Goal: Task Accomplishment & Management: Manage account settings

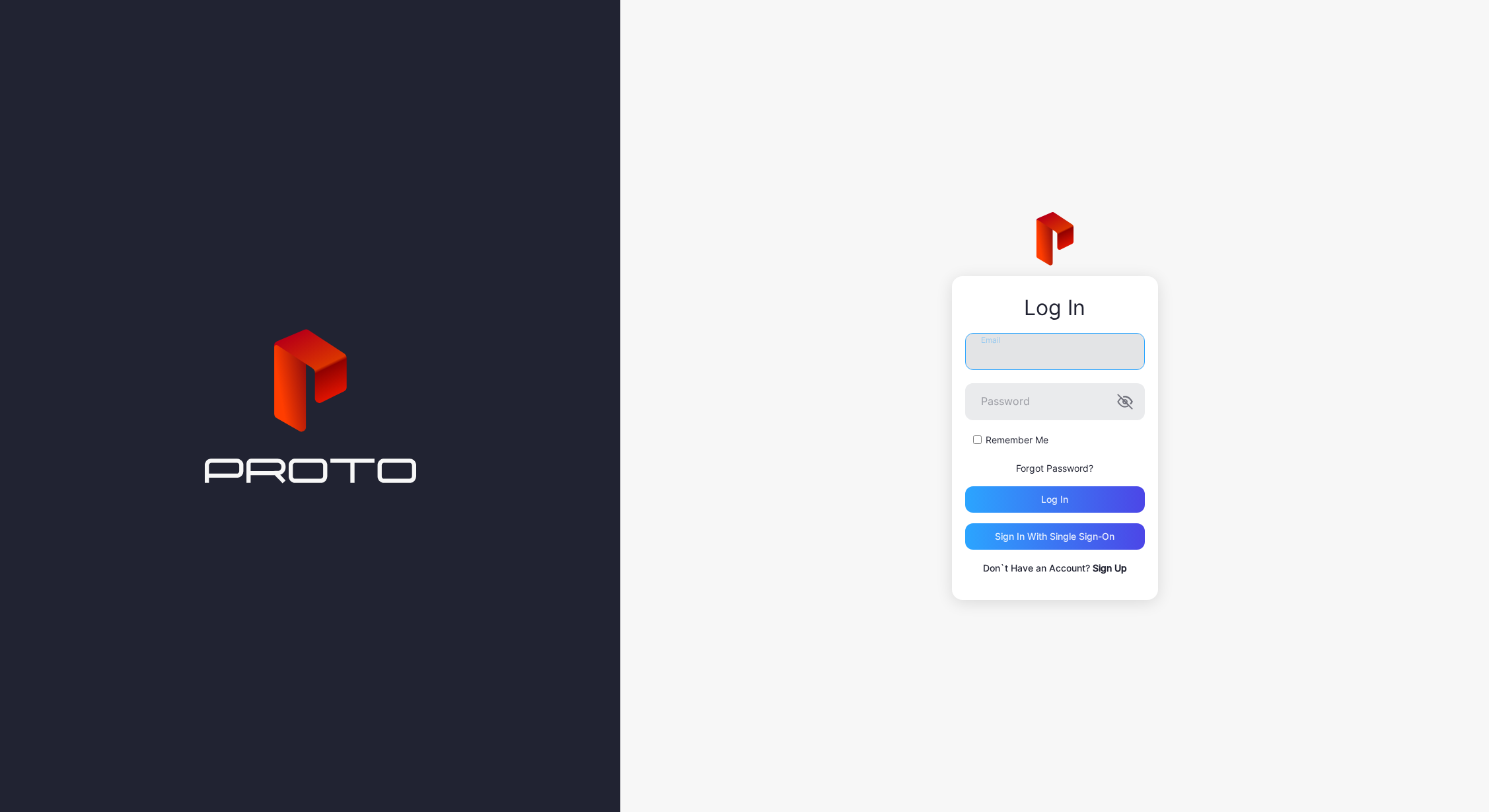
click at [1034, 339] on input "Email" at bounding box center [1054, 351] width 179 height 37
type input "**********"
click at [1073, 493] on div "Log in" at bounding box center [1054, 499] width 179 height 26
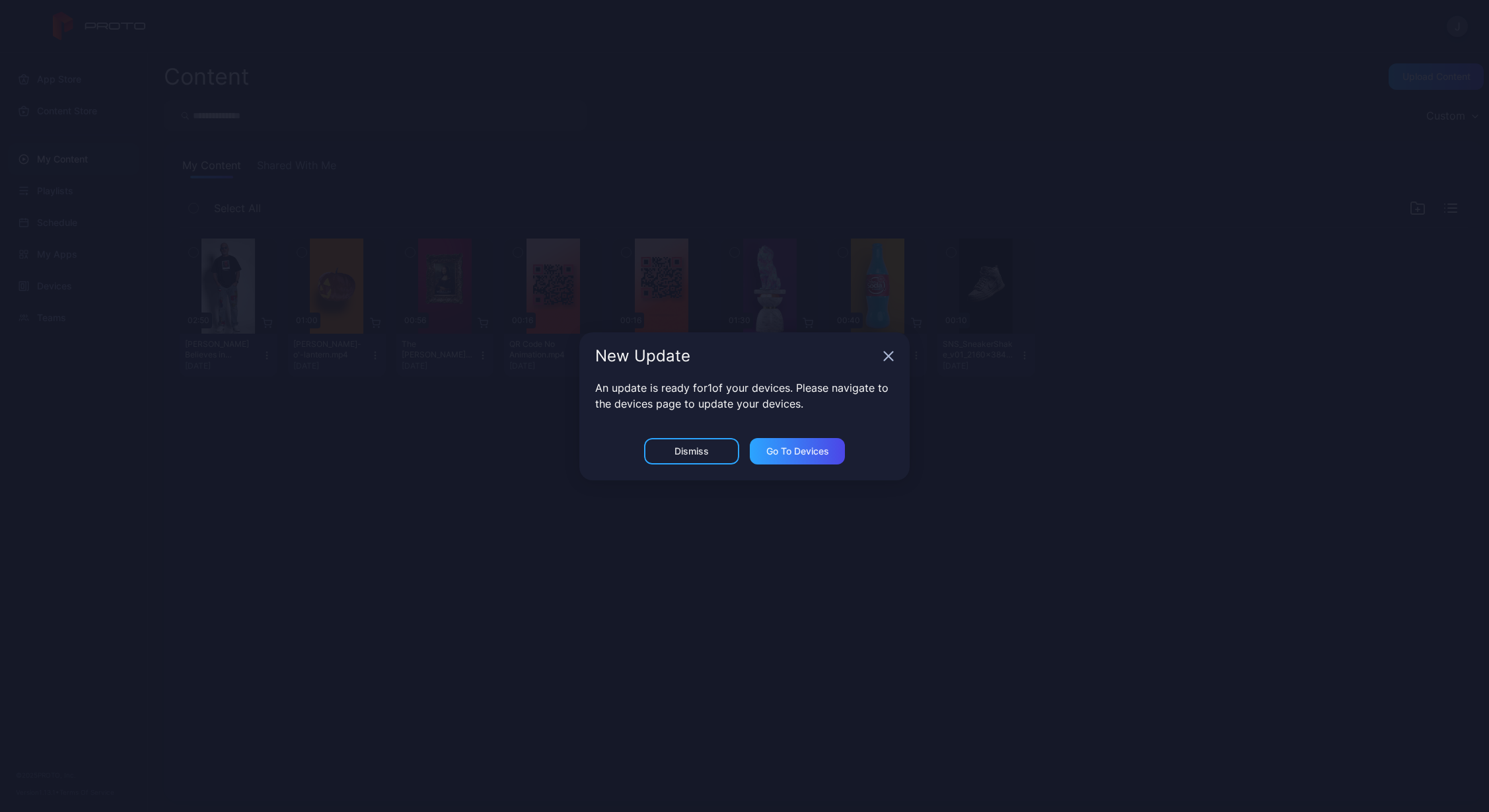
click at [887, 358] on icon "button" at bounding box center [889, 355] width 9 height 9
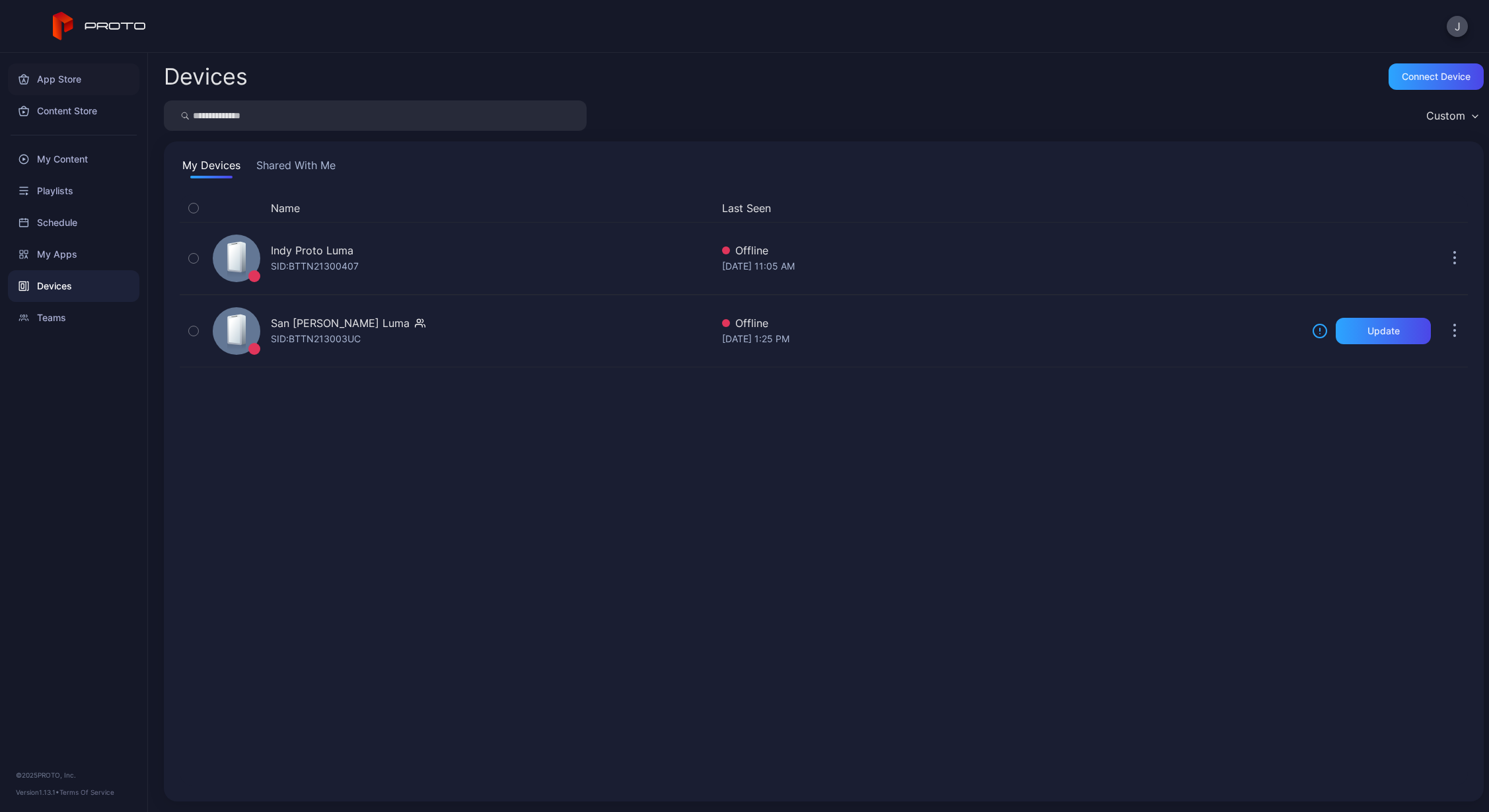
click at [57, 75] on div "App Store" at bounding box center [74, 79] width 132 height 32
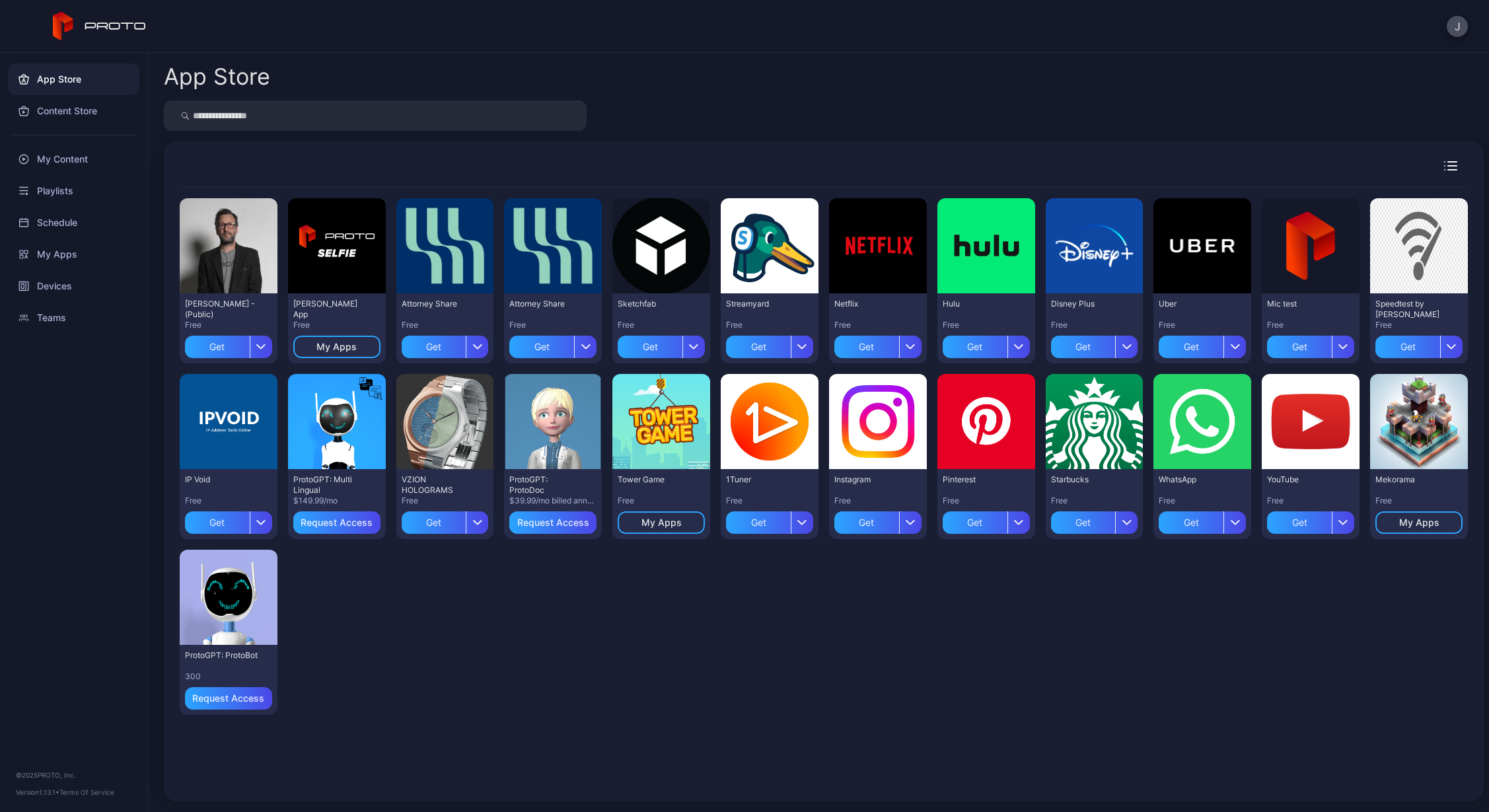
click at [286, 122] on input "search" at bounding box center [375, 115] width 422 height 30
type input "****"
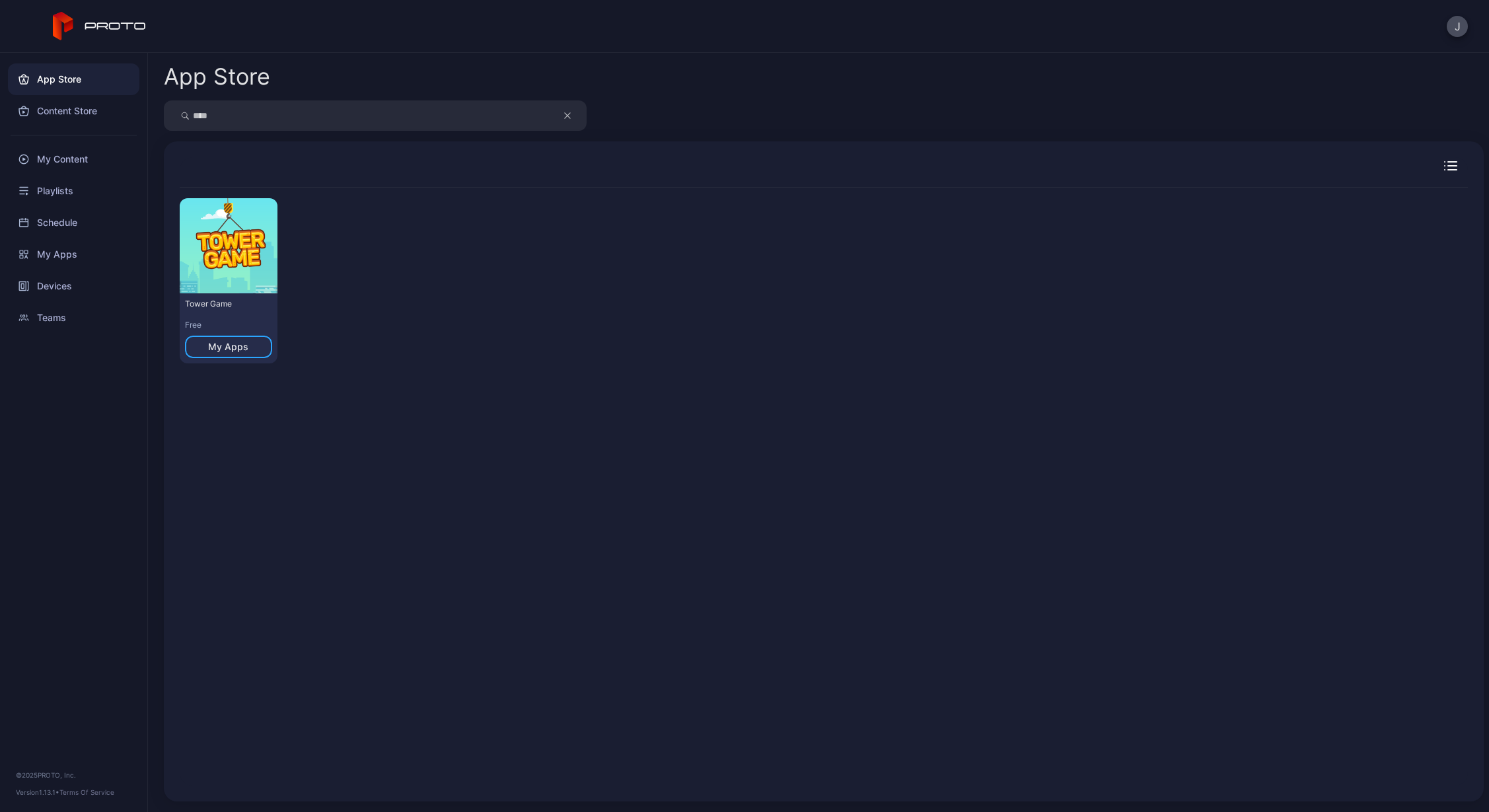
click at [569, 121] on icon "button" at bounding box center [568, 116] width 7 height 16
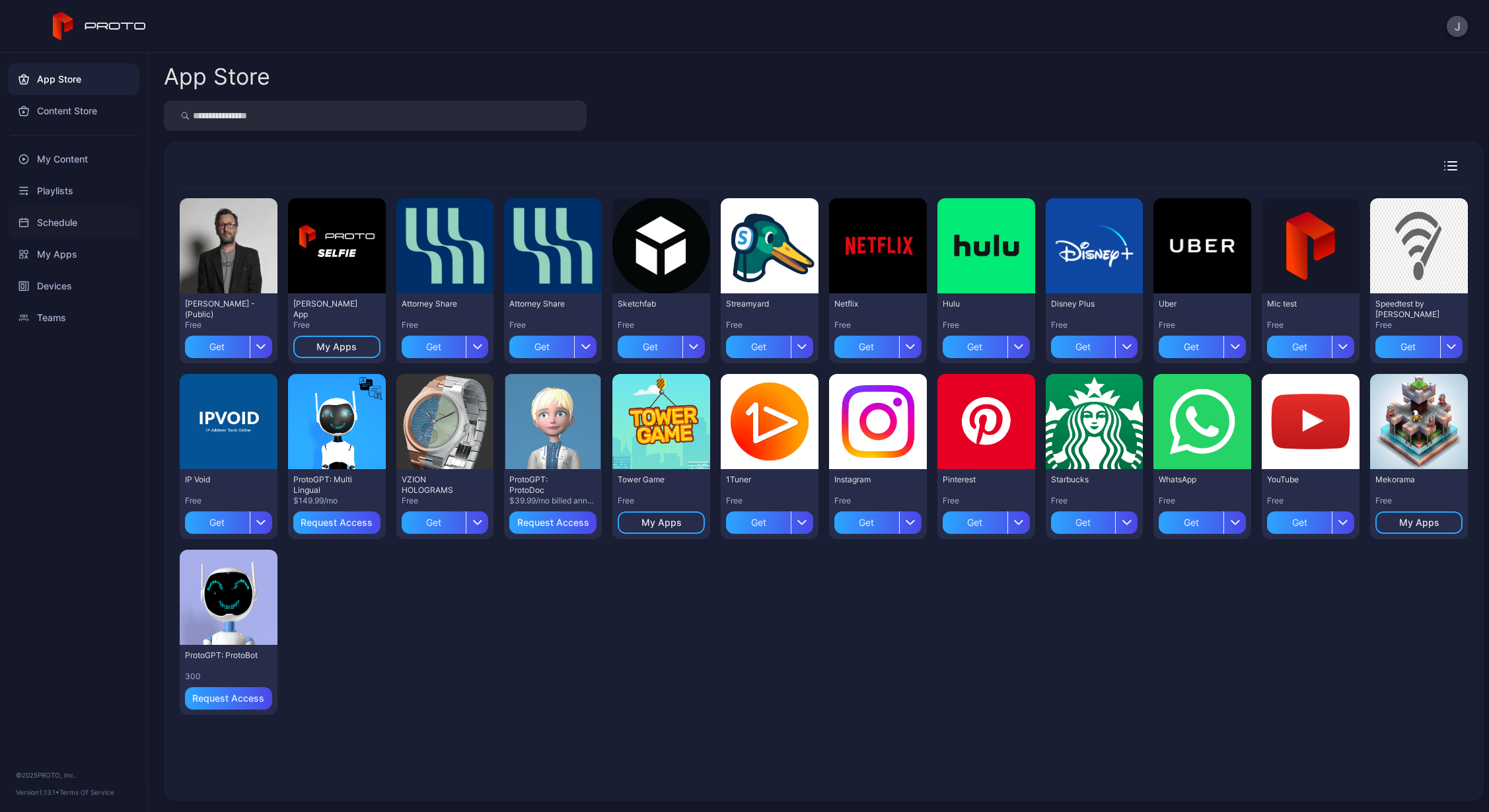
click at [50, 222] on div "Schedule" at bounding box center [74, 222] width 132 height 32
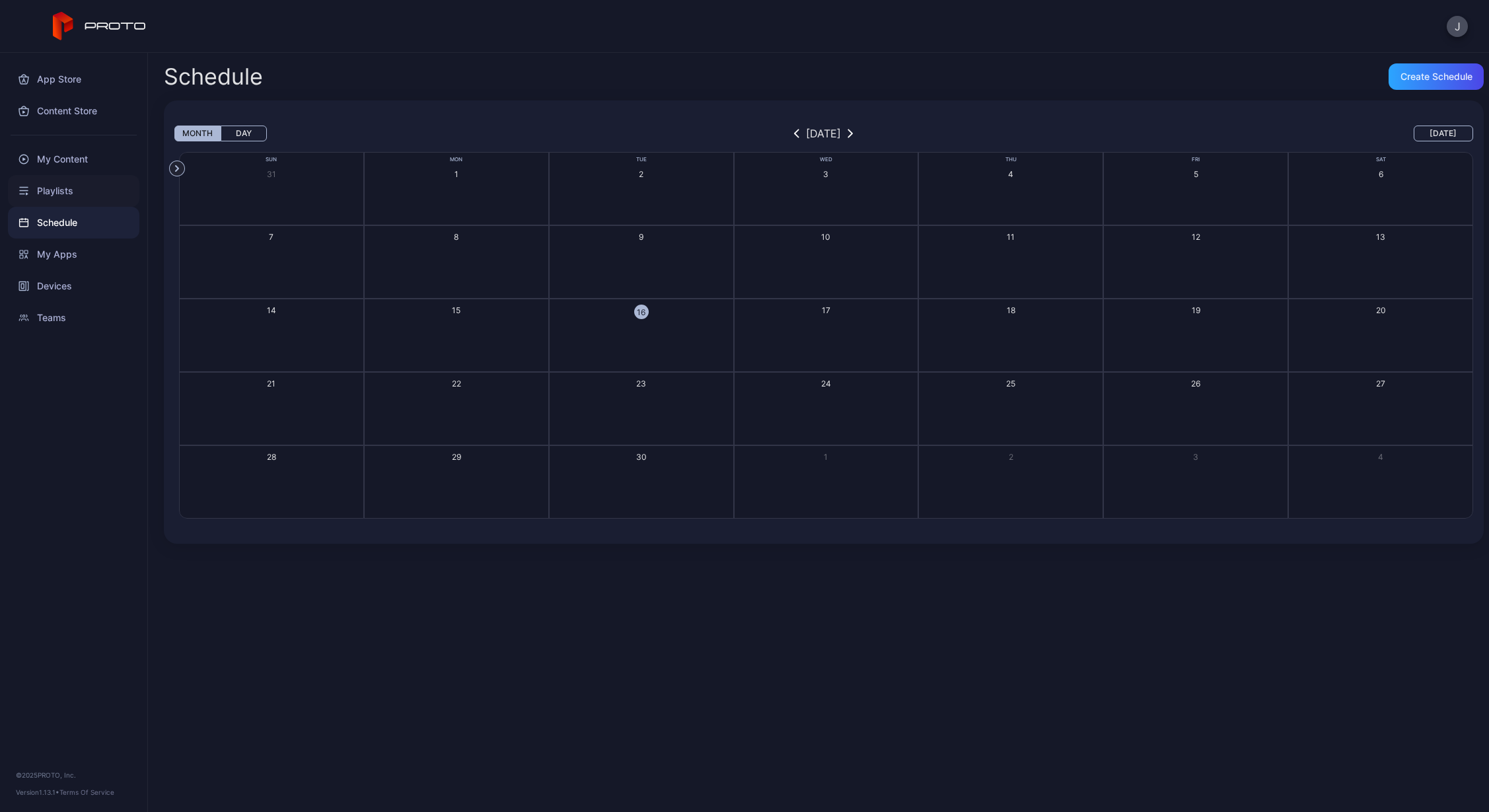
click at [56, 199] on div "Playlists" at bounding box center [74, 191] width 132 height 32
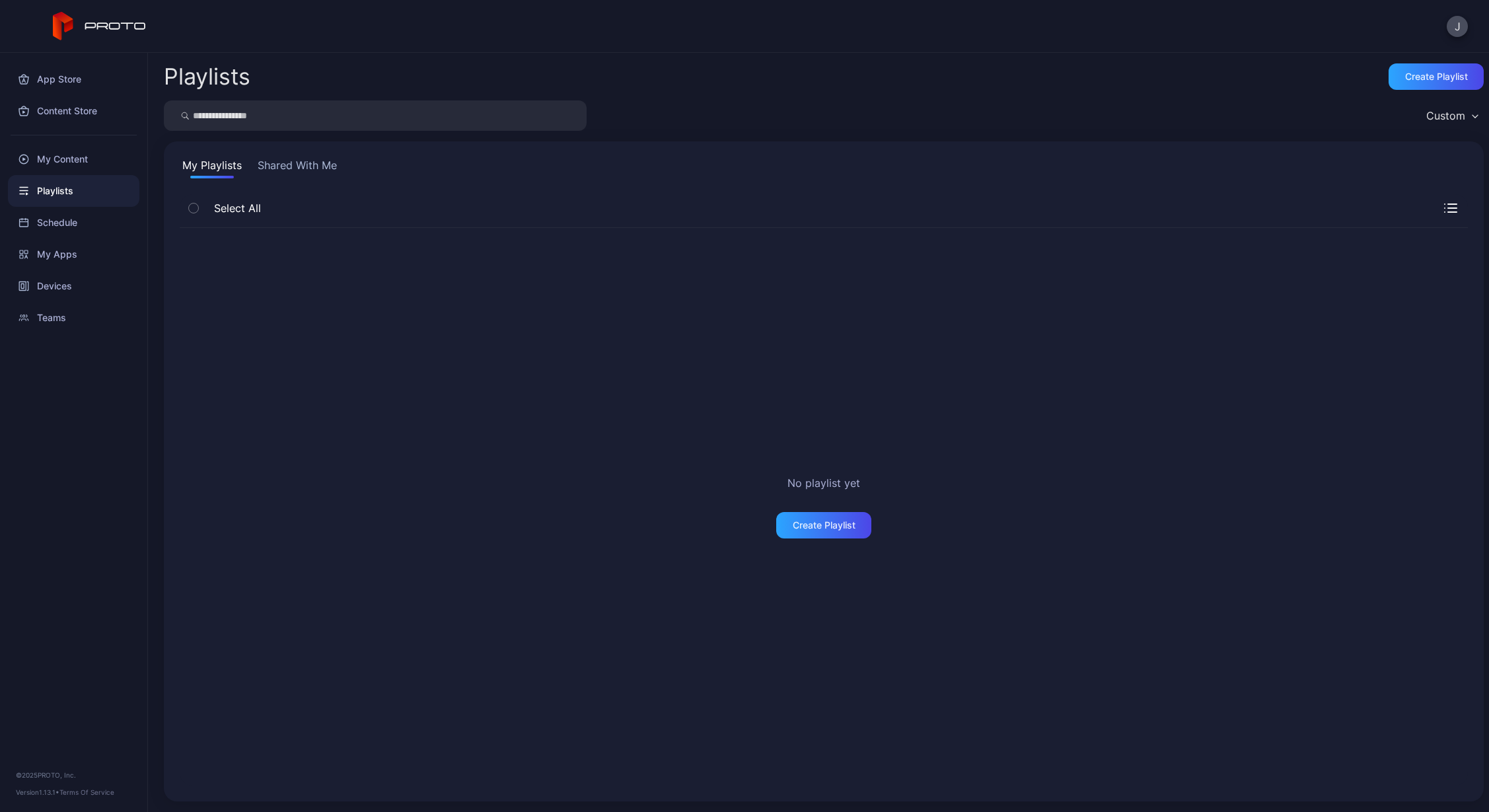
click at [332, 176] on button "Shared With Me" at bounding box center [298, 167] width 85 height 21
click at [57, 167] on div "My Content" at bounding box center [74, 159] width 132 height 32
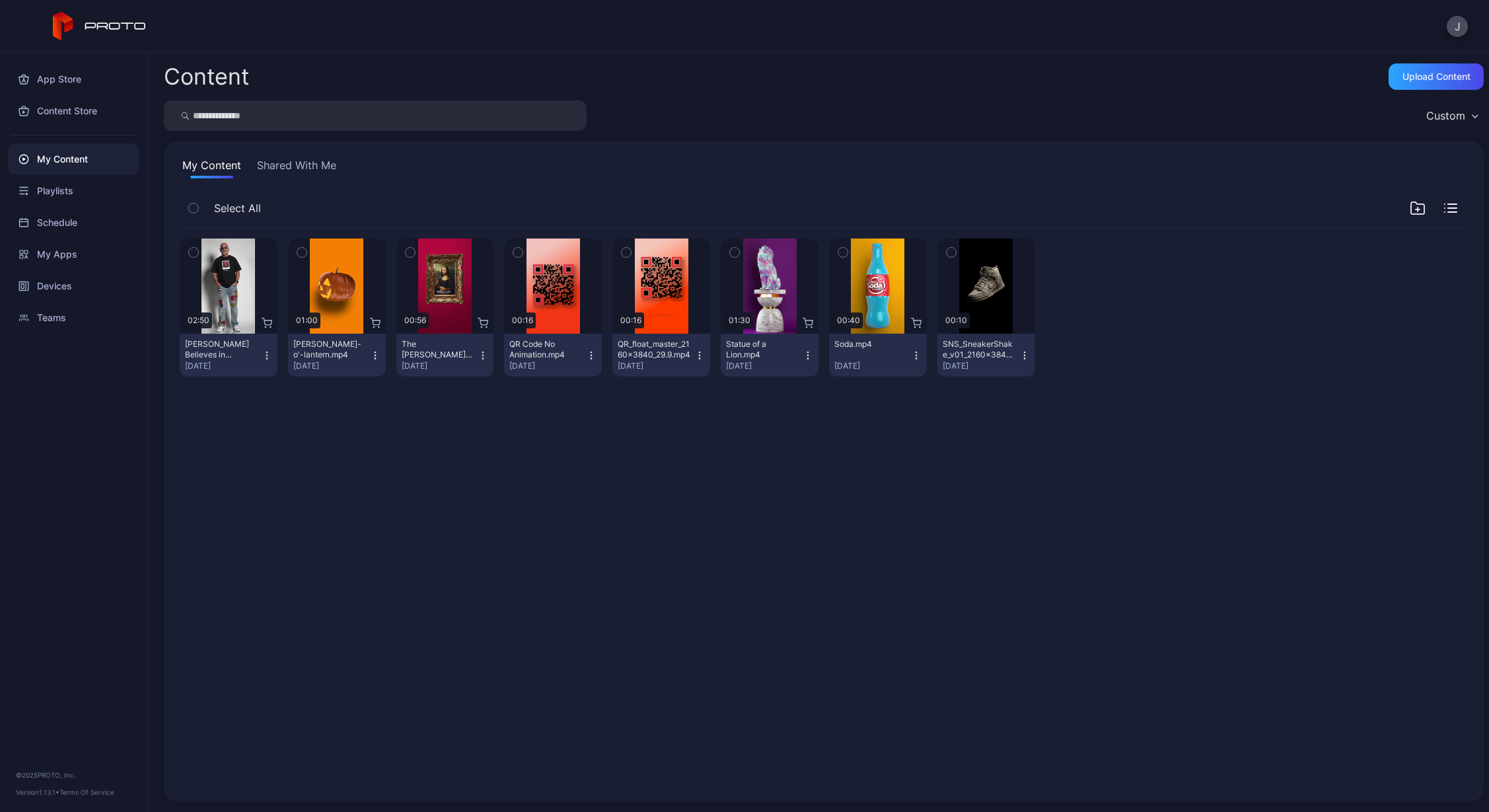
click at [336, 162] on button "Shared With Me" at bounding box center [297, 167] width 85 height 21
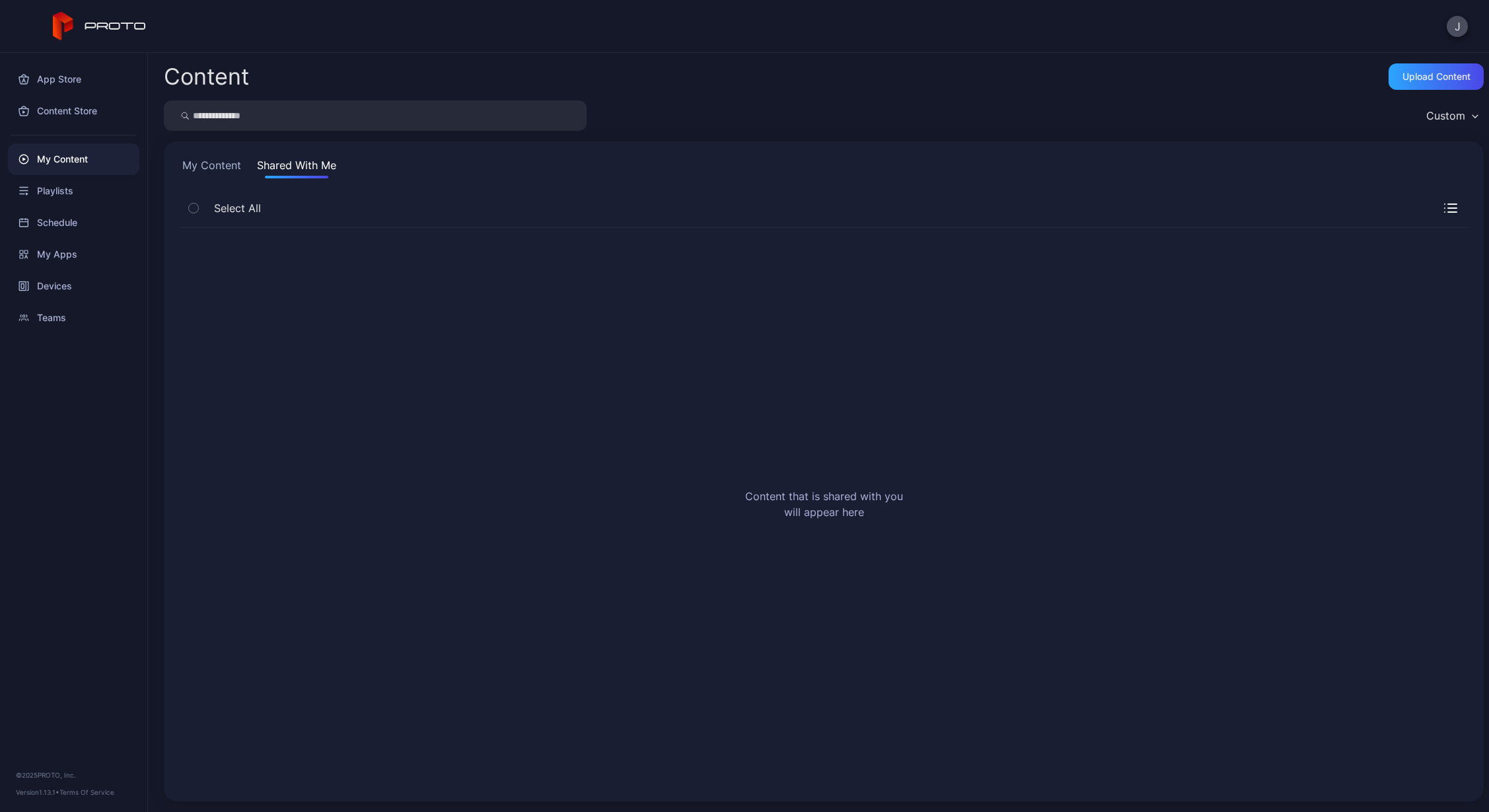
click at [230, 165] on button "My Content" at bounding box center [211, 167] width 64 height 21
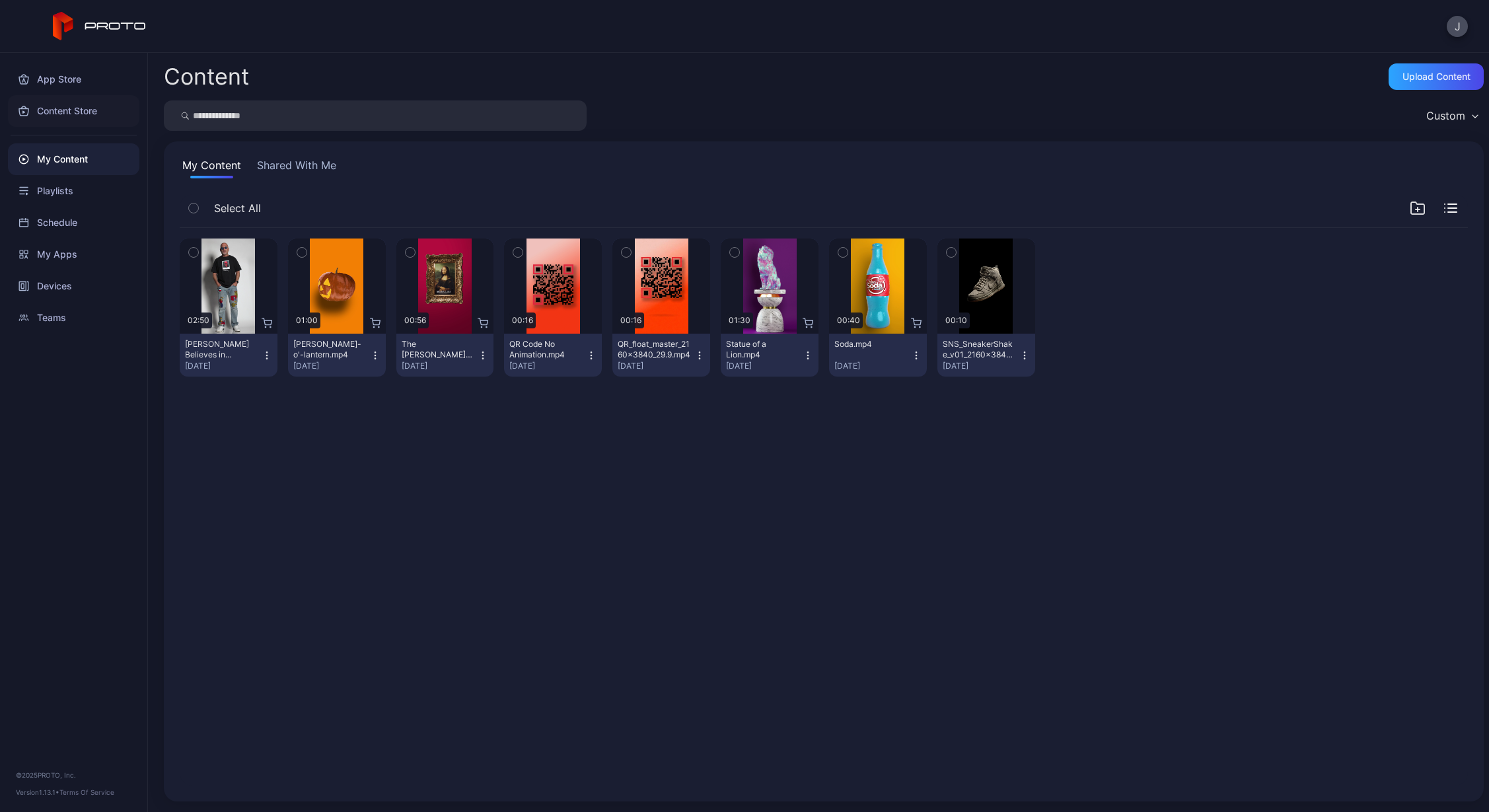
click at [68, 114] on div "Content Store" at bounding box center [74, 111] width 132 height 32
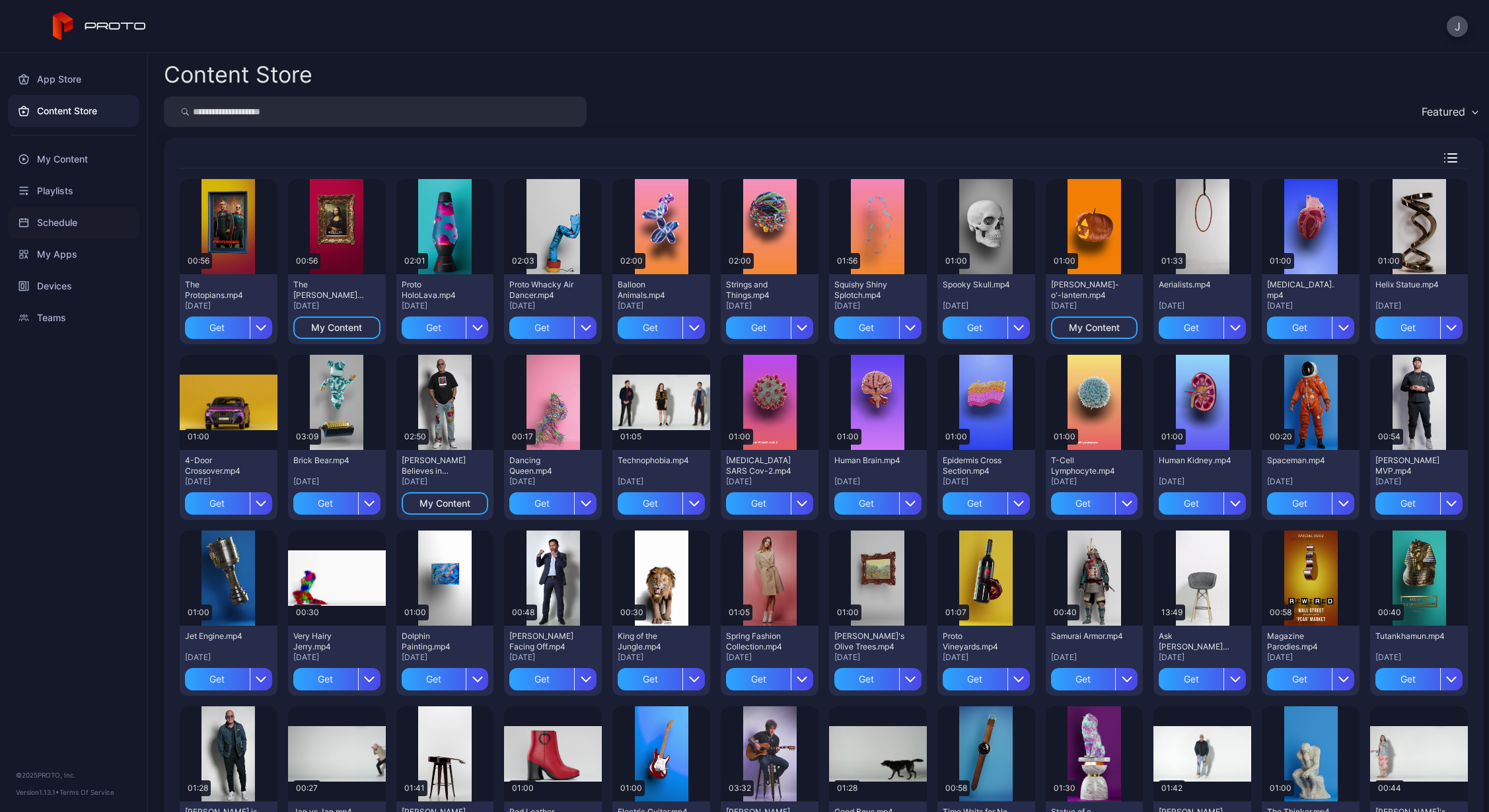
click at [66, 226] on div "Schedule" at bounding box center [74, 222] width 132 height 32
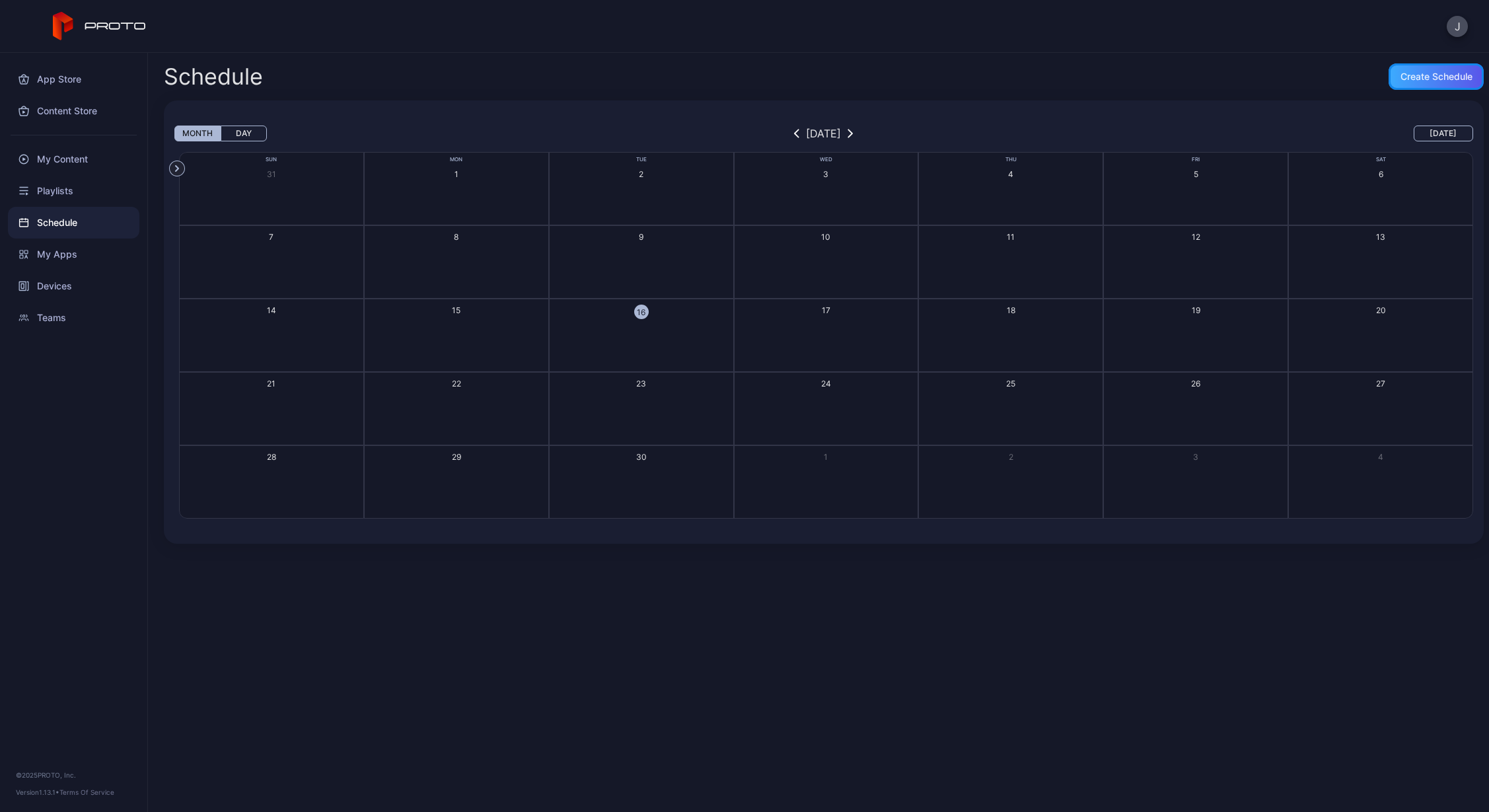
click at [1445, 69] on div "Create Schedule" at bounding box center [1436, 76] width 95 height 26
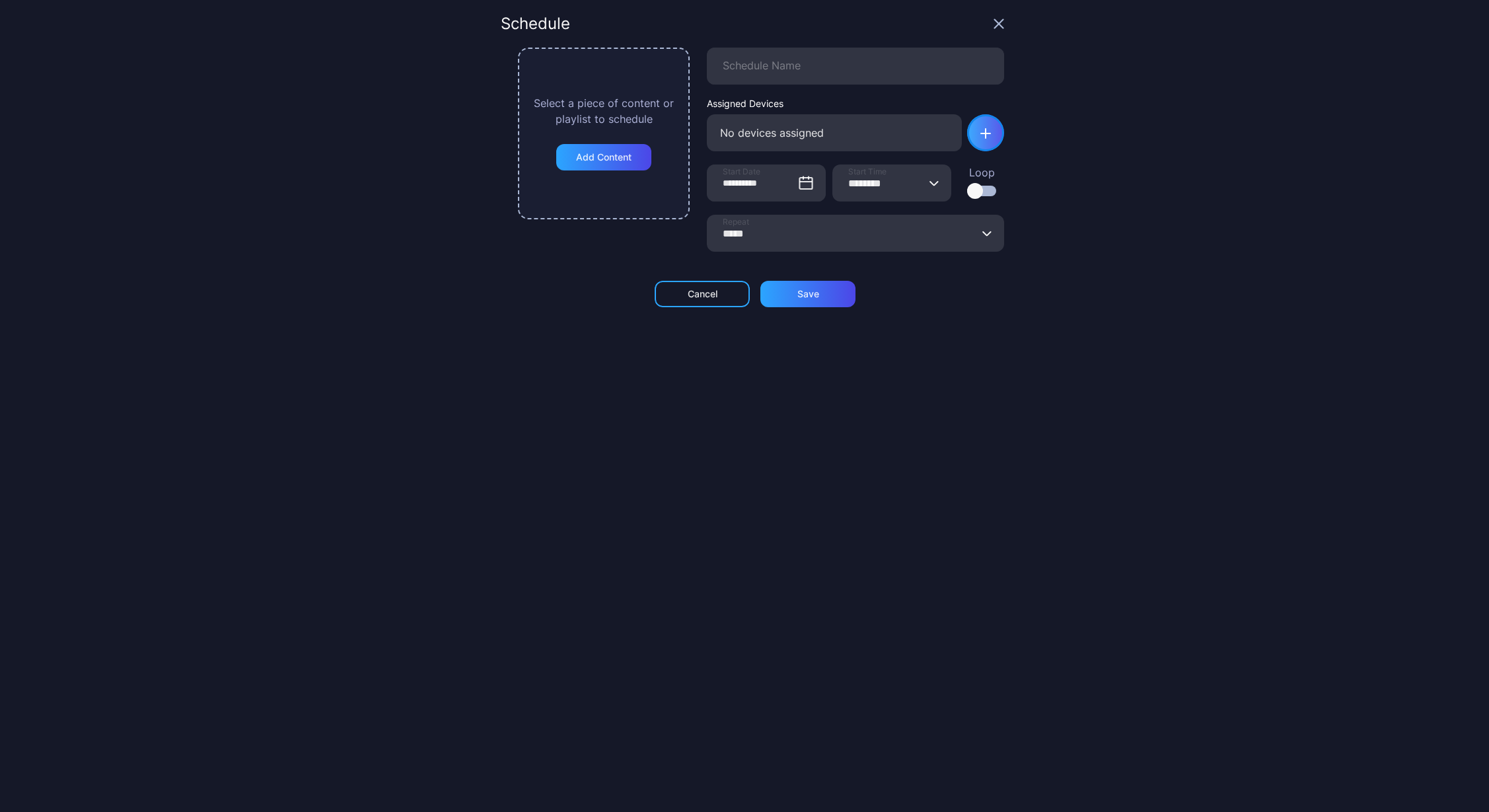
click at [980, 131] on icon "button" at bounding box center [985, 134] width 11 height 11
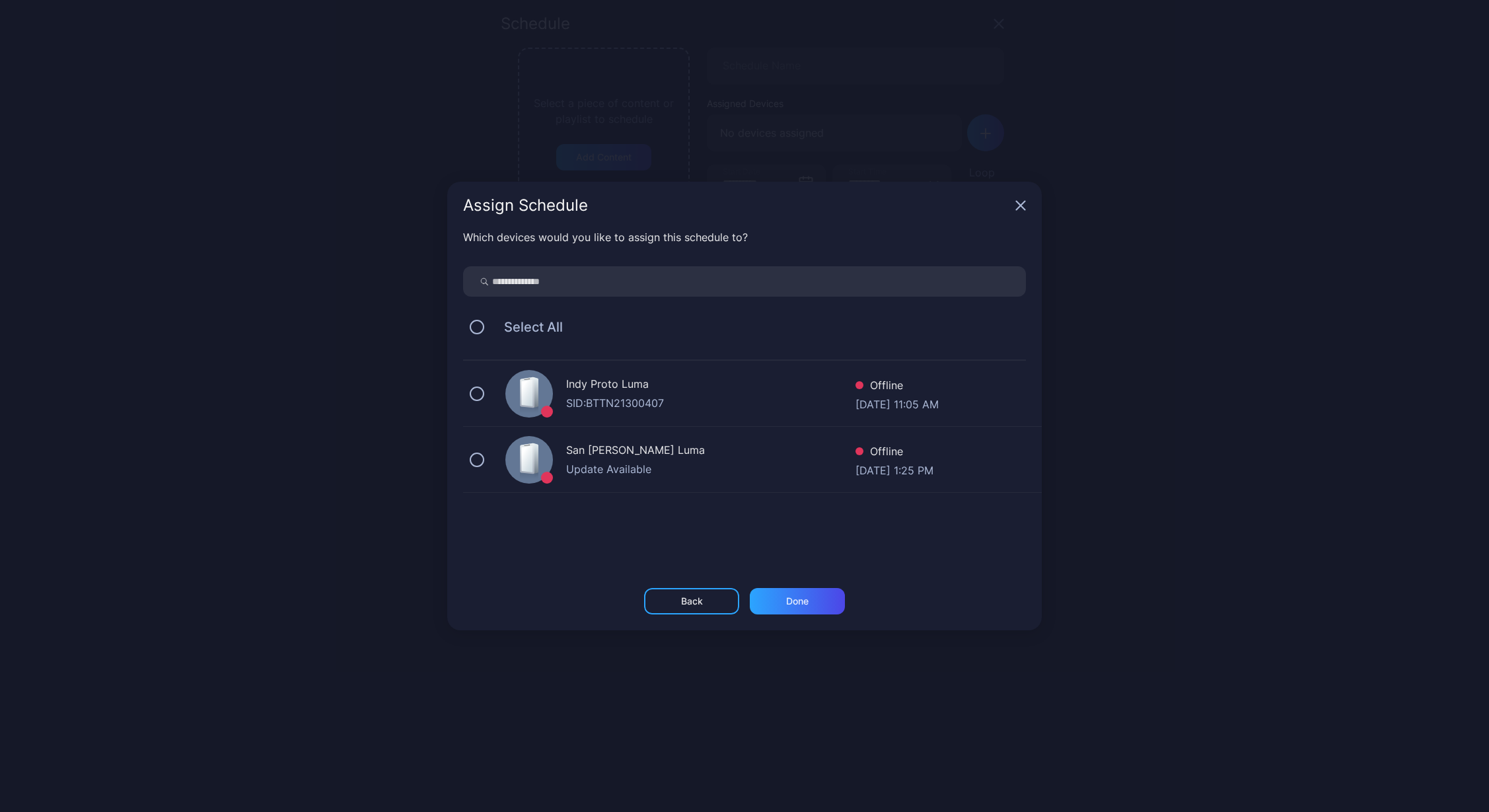
click at [484, 403] on div "Indy Proto [PERSON_NAME]: BTTN21300407 Offline [DATE] 11:05 AM" at bounding box center [752, 394] width 578 height 66
click at [801, 608] on div "Done" at bounding box center [797, 600] width 95 height 26
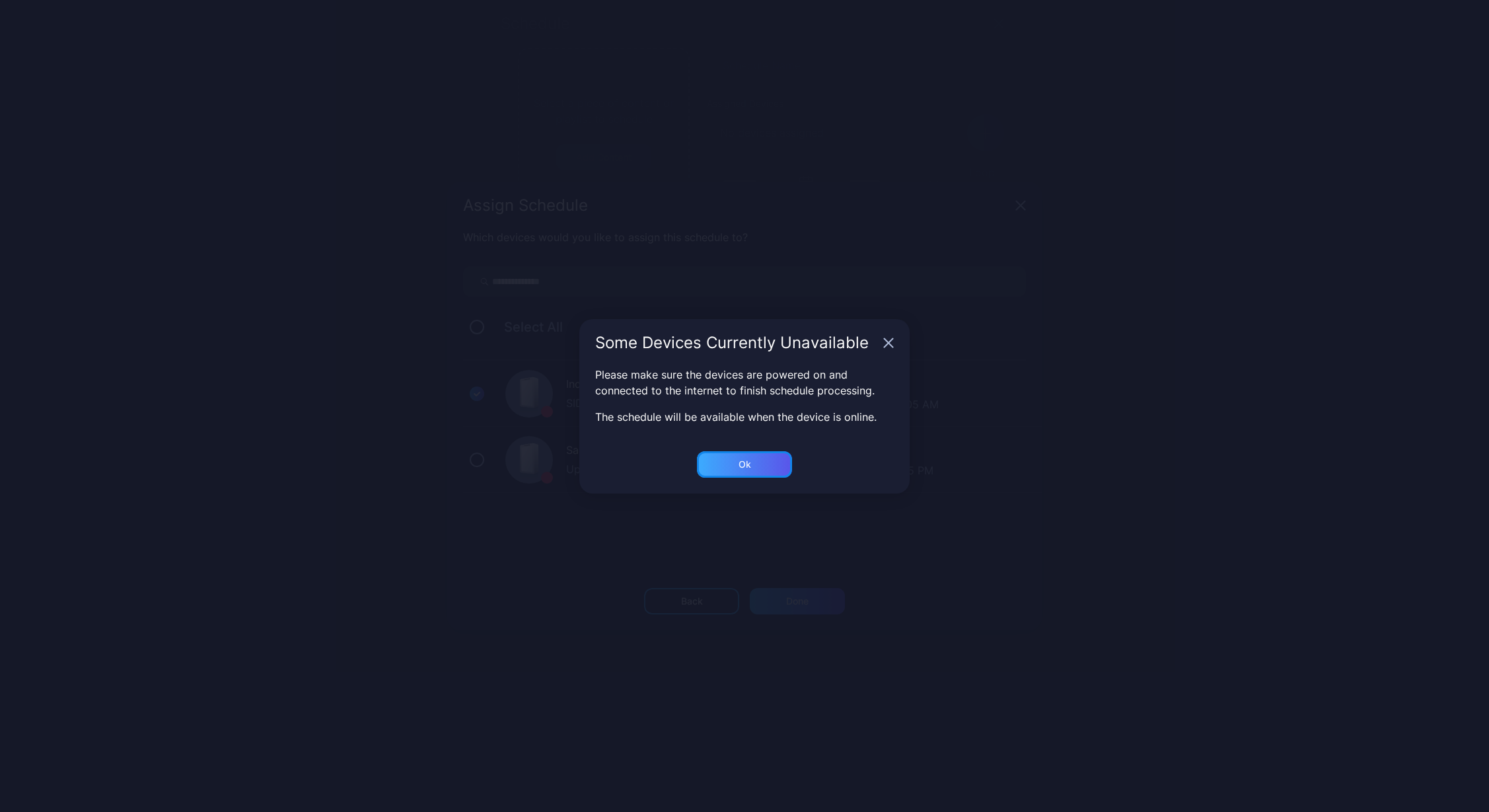
click at [760, 469] on div "Ok" at bounding box center [745, 464] width 95 height 26
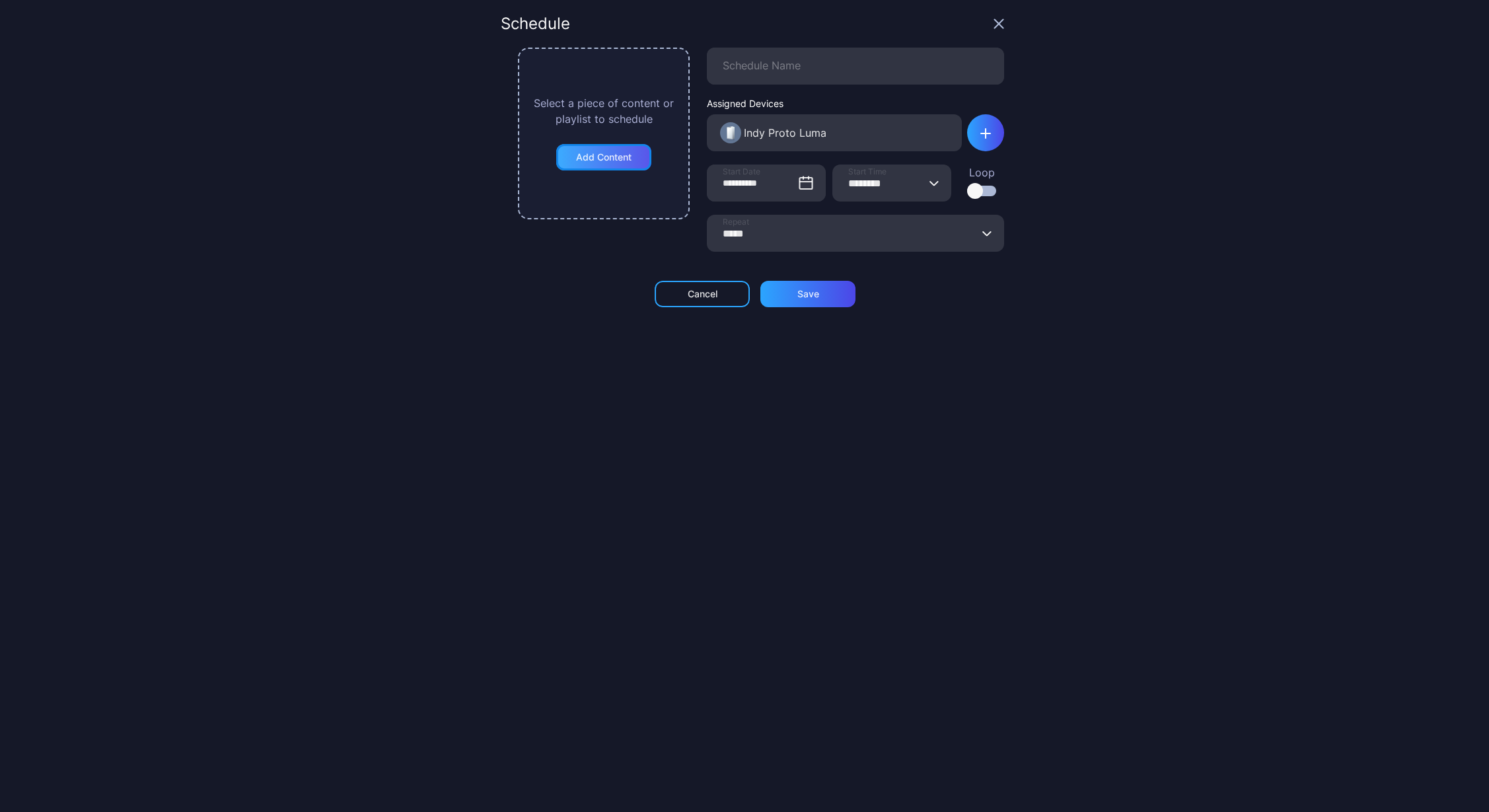
click at [617, 153] on div "Add Content" at bounding box center [604, 157] width 56 height 11
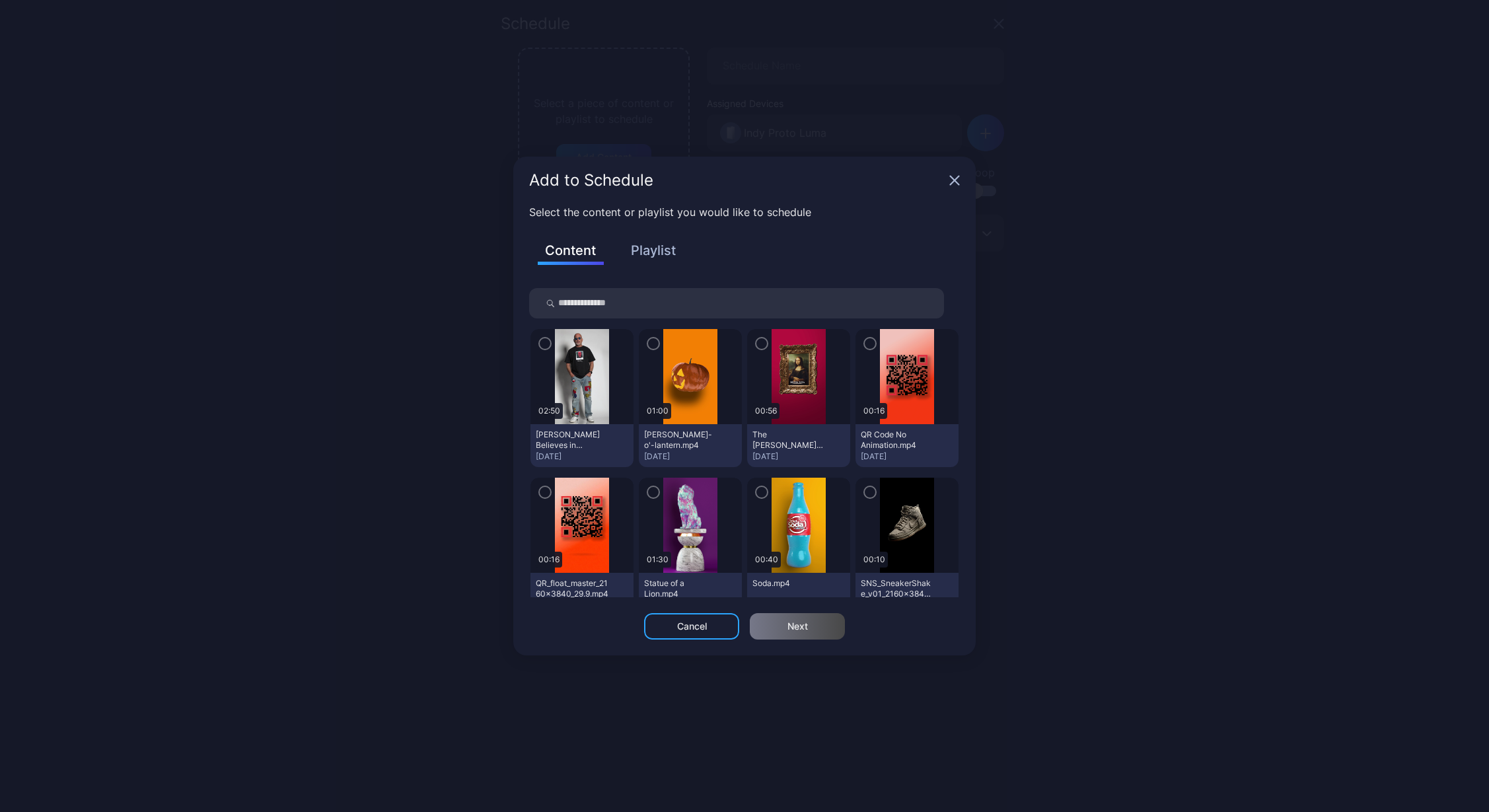
click at [674, 257] on button "Playlist" at bounding box center [653, 250] width 66 height 22
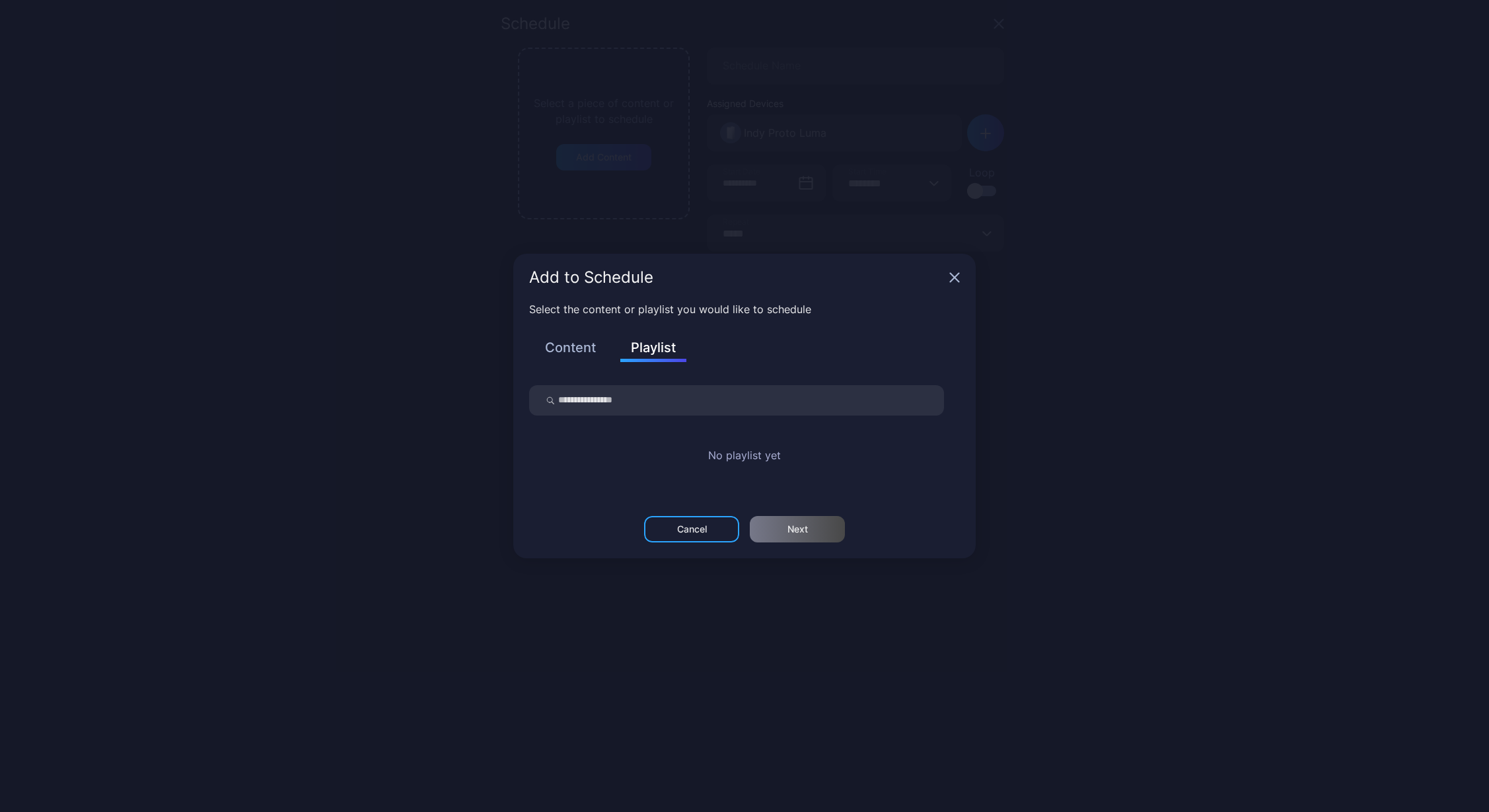
click at [956, 277] on icon "button" at bounding box center [954, 277] width 9 height 9
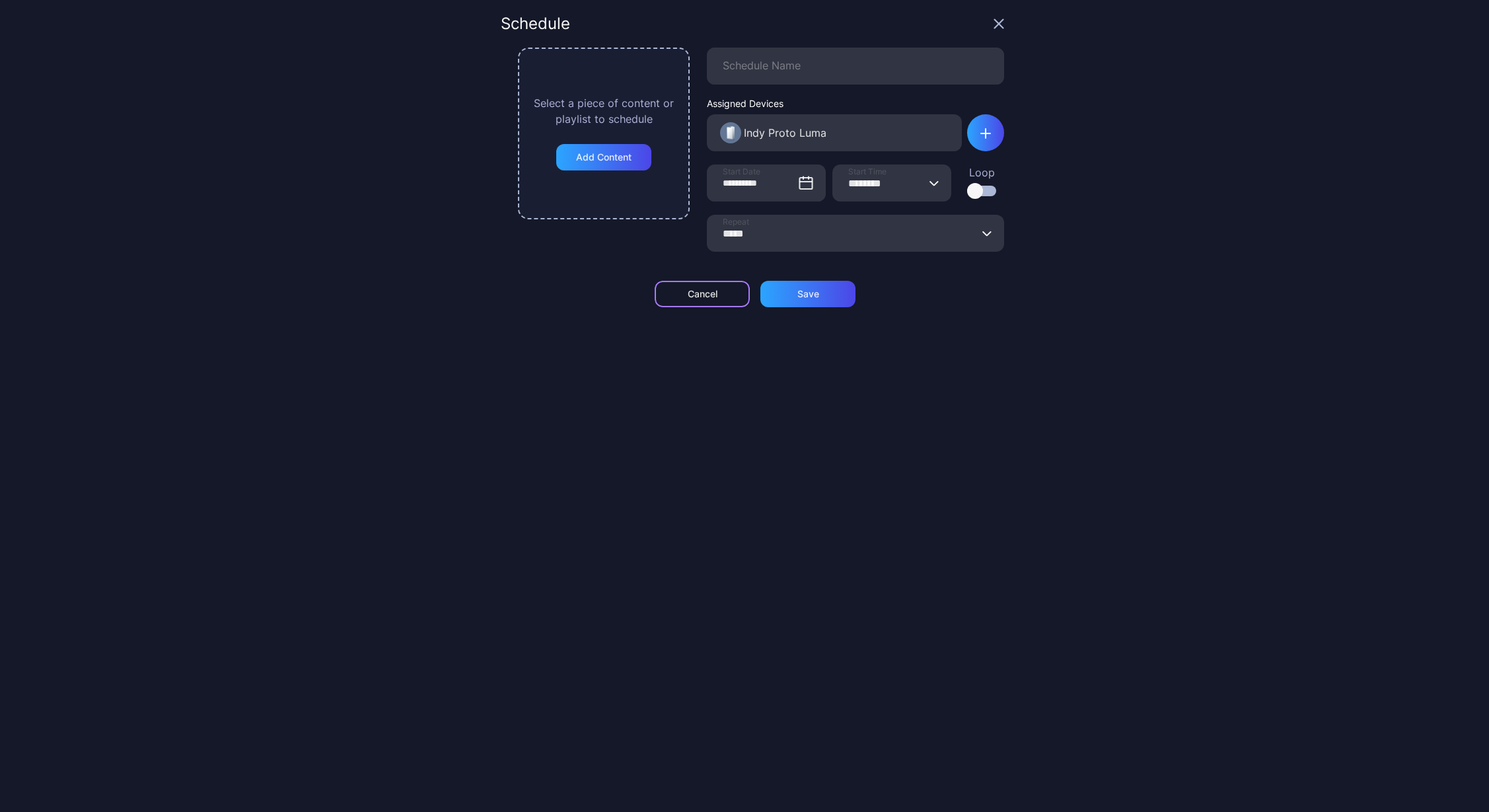
click at [703, 294] on div "Cancel" at bounding box center [703, 294] width 30 height 11
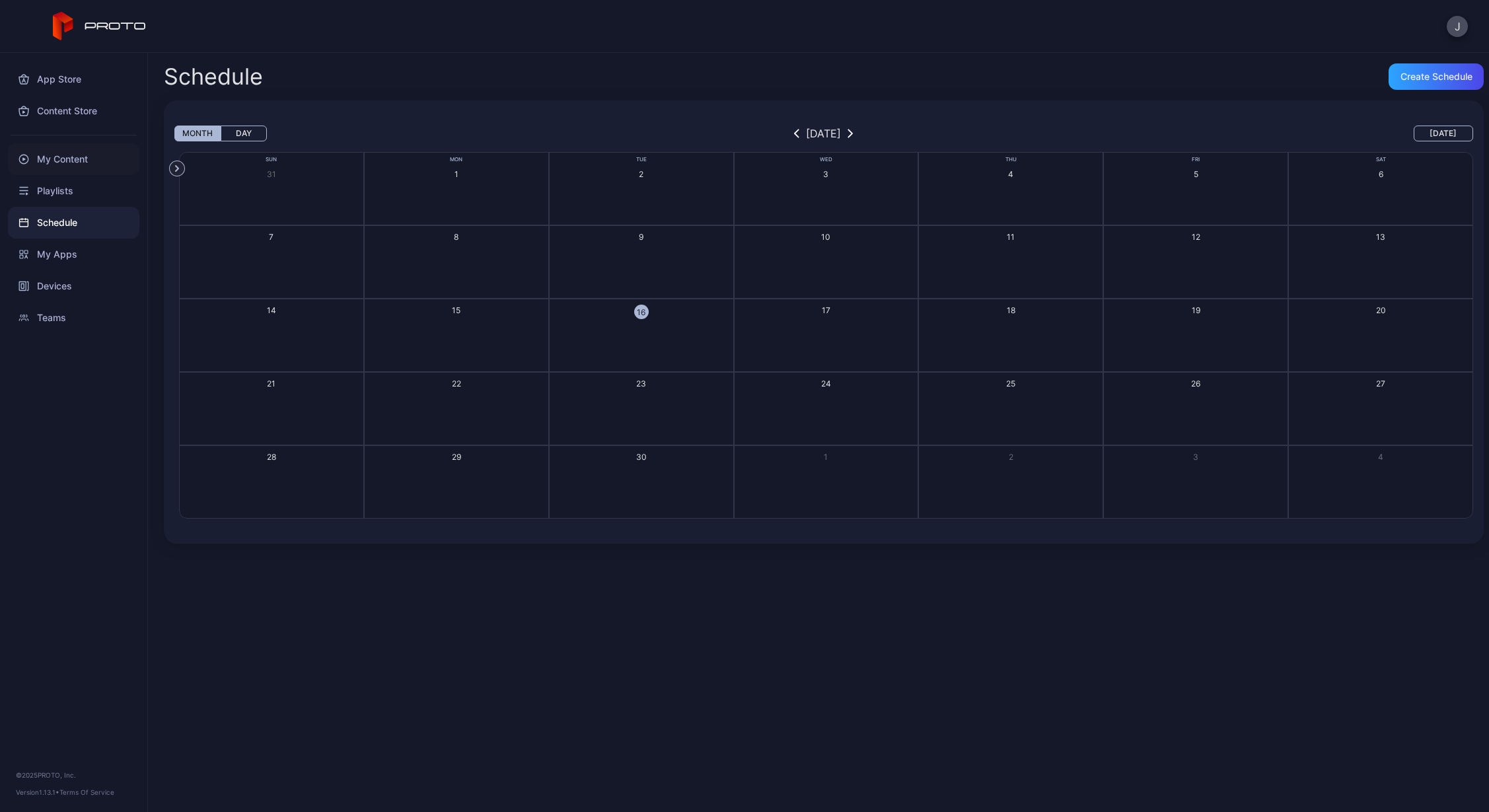
click at [58, 161] on div "My Content" at bounding box center [74, 159] width 132 height 32
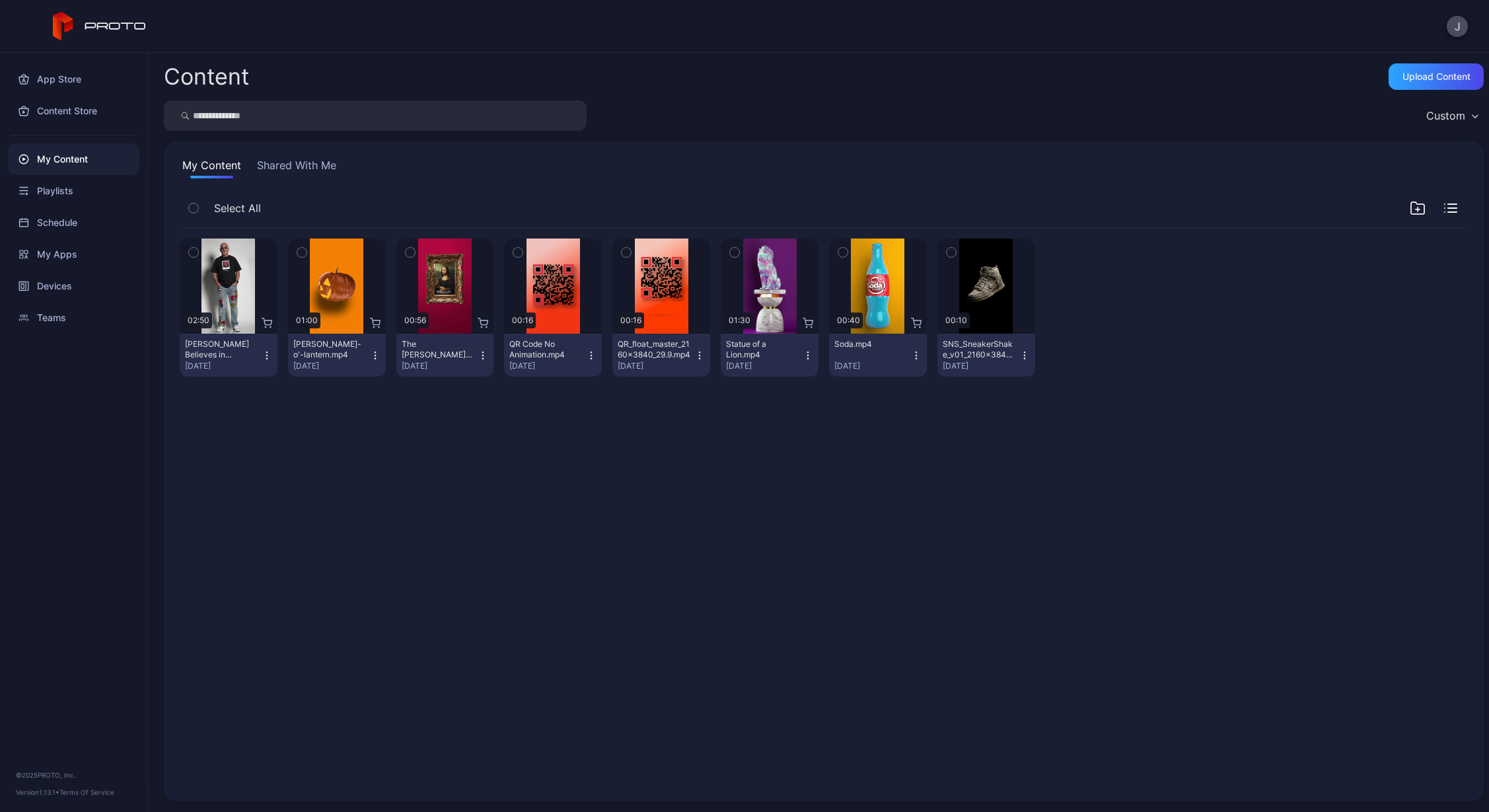
click at [1410, 208] on icon "button" at bounding box center [1418, 208] width 16 height 16
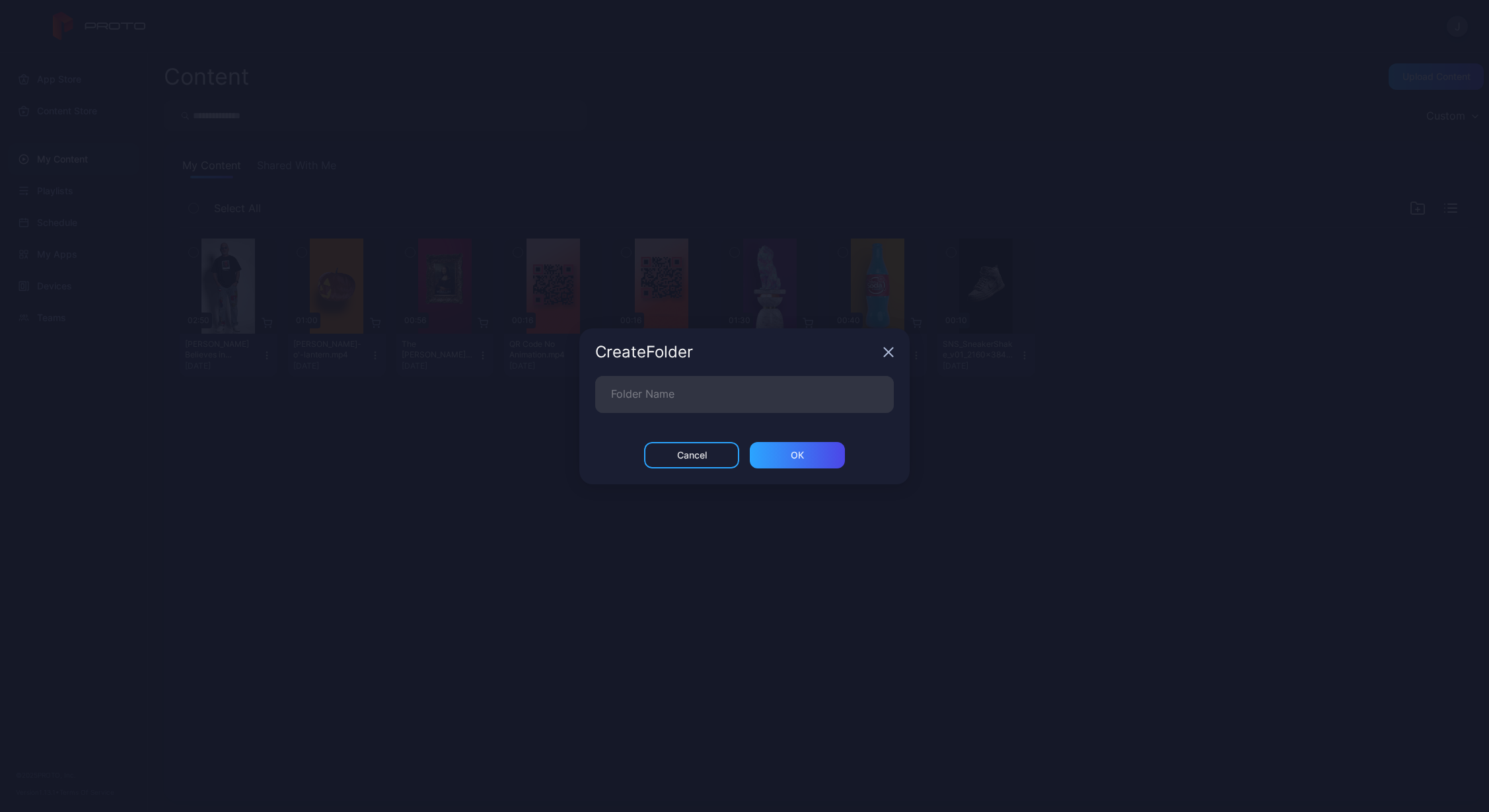
click at [893, 349] on icon "button" at bounding box center [889, 352] width 11 height 11
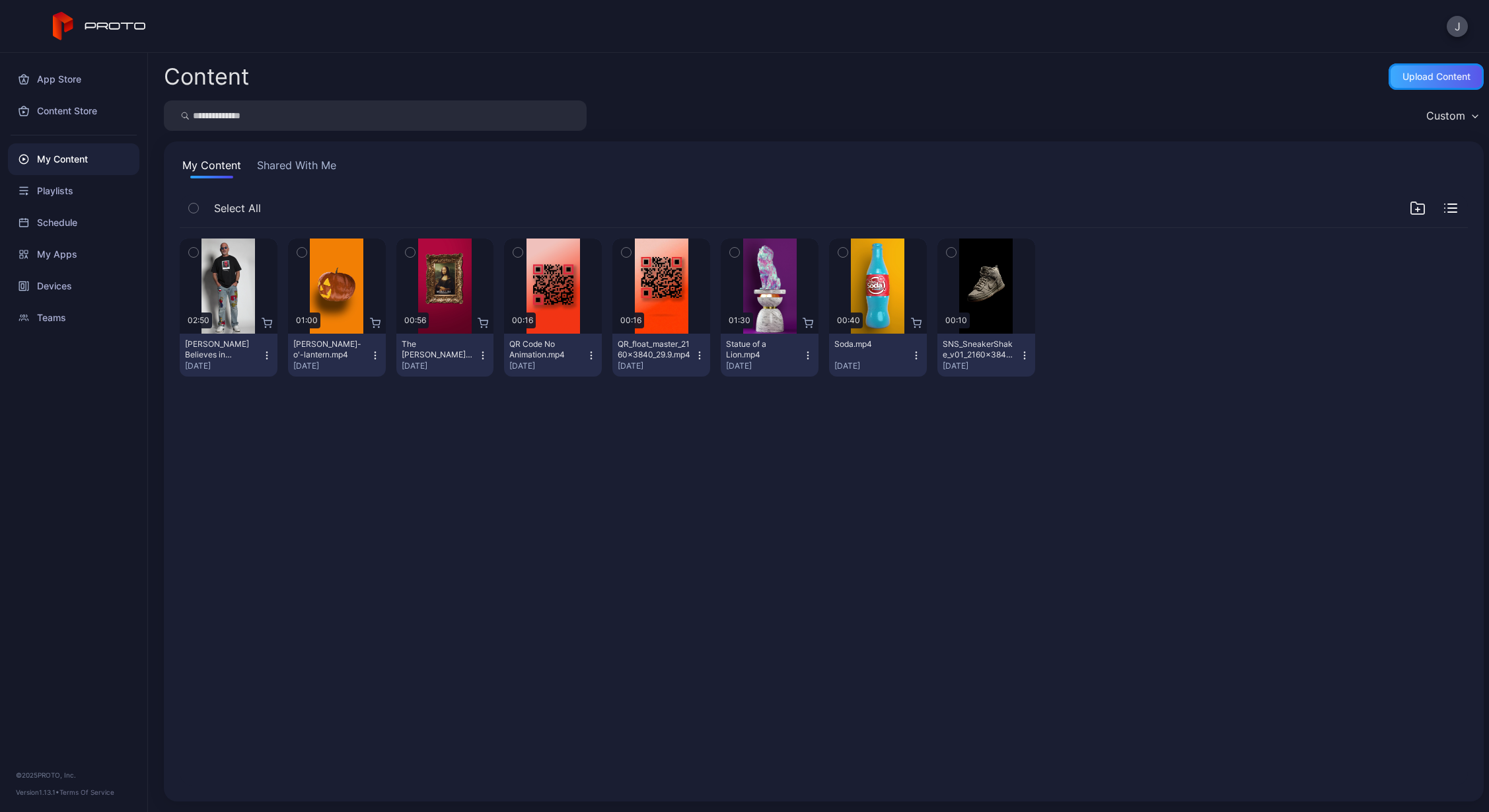
click at [1429, 73] on div "Upload Content" at bounding box center [1436, 77] width 68 height 11
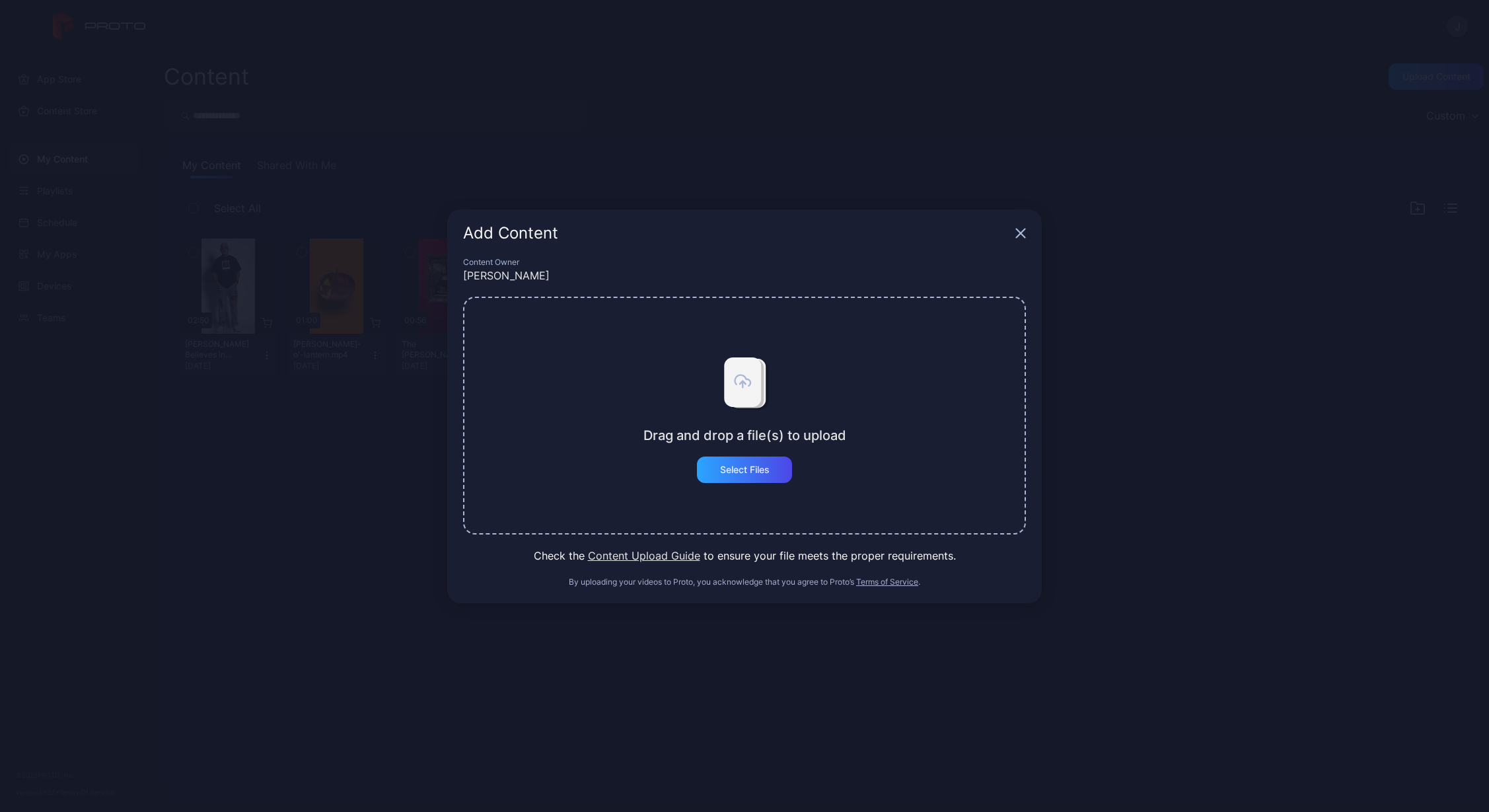
click at [1024, 232] on icon "button" at bounding box center [1021, 233] width 11 height 11
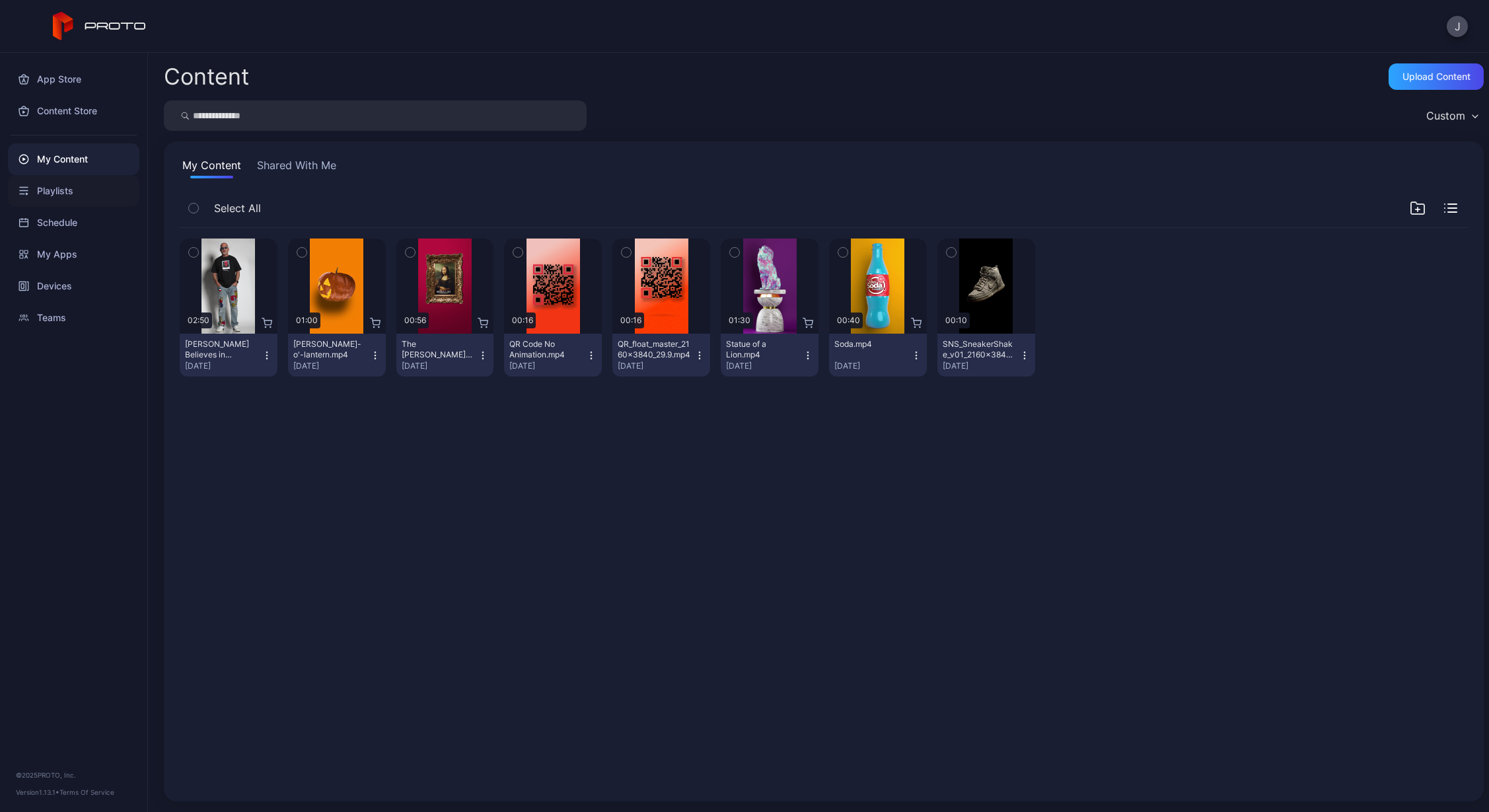
click at [81, 186] on div "Playlists" at bounding box center [74, 191] width 132 height 32
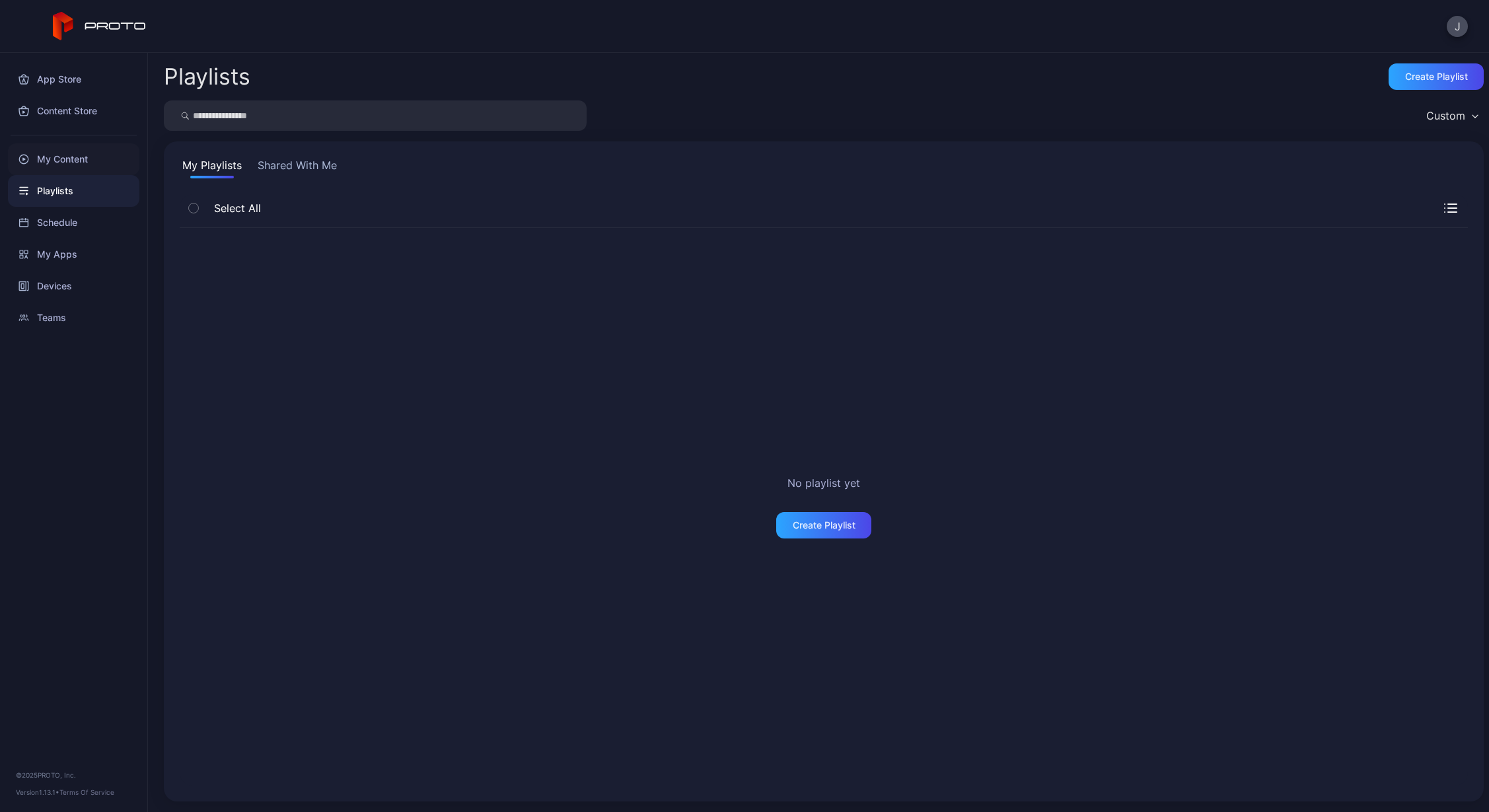
click at [77, 169] on div "My Content" at bounding box center [74, 159] width 132 height 32
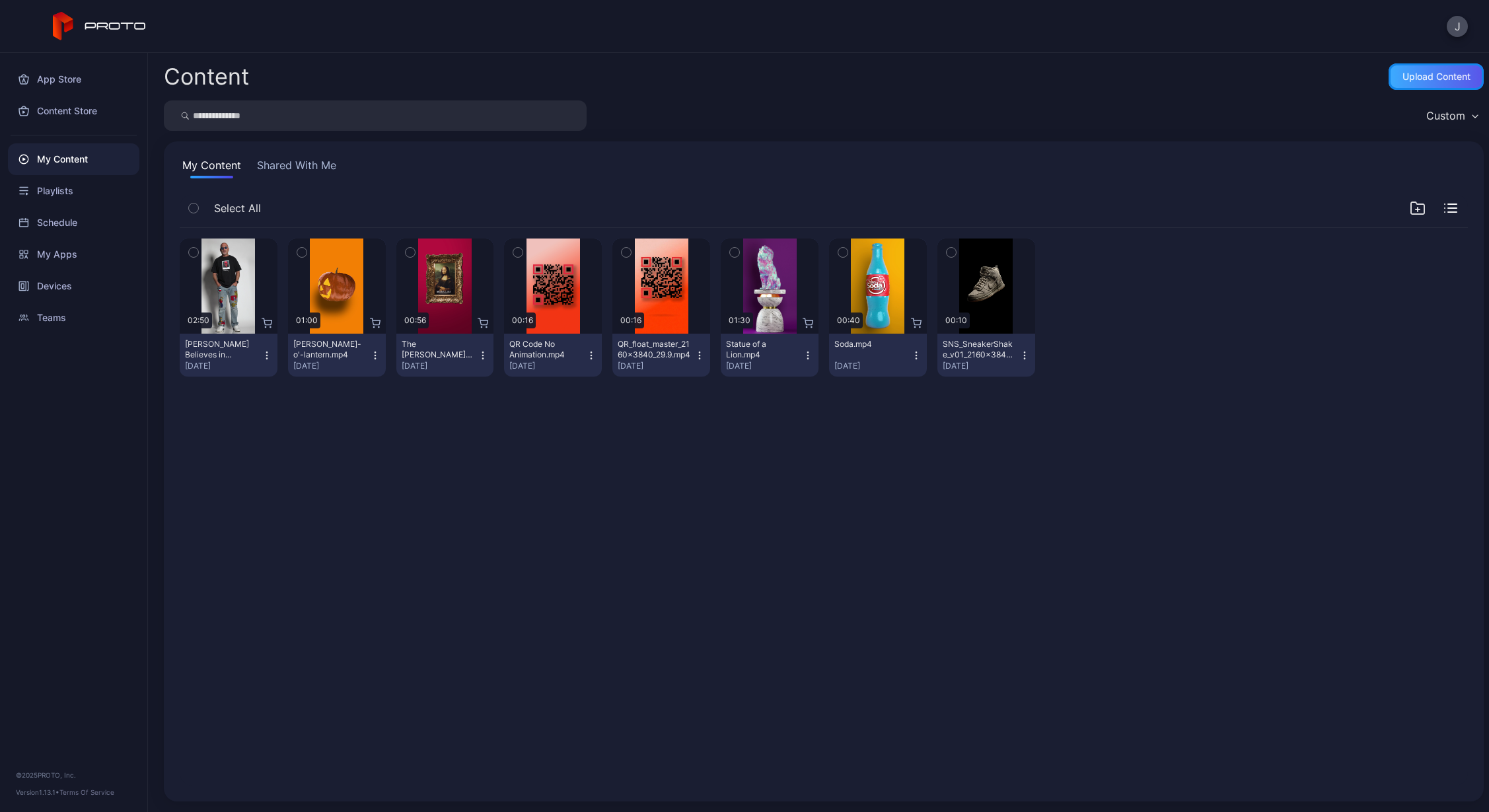
click at [1436, 85] on div "Upload Content" at bounding box center [1436, 76] width 95 height 26
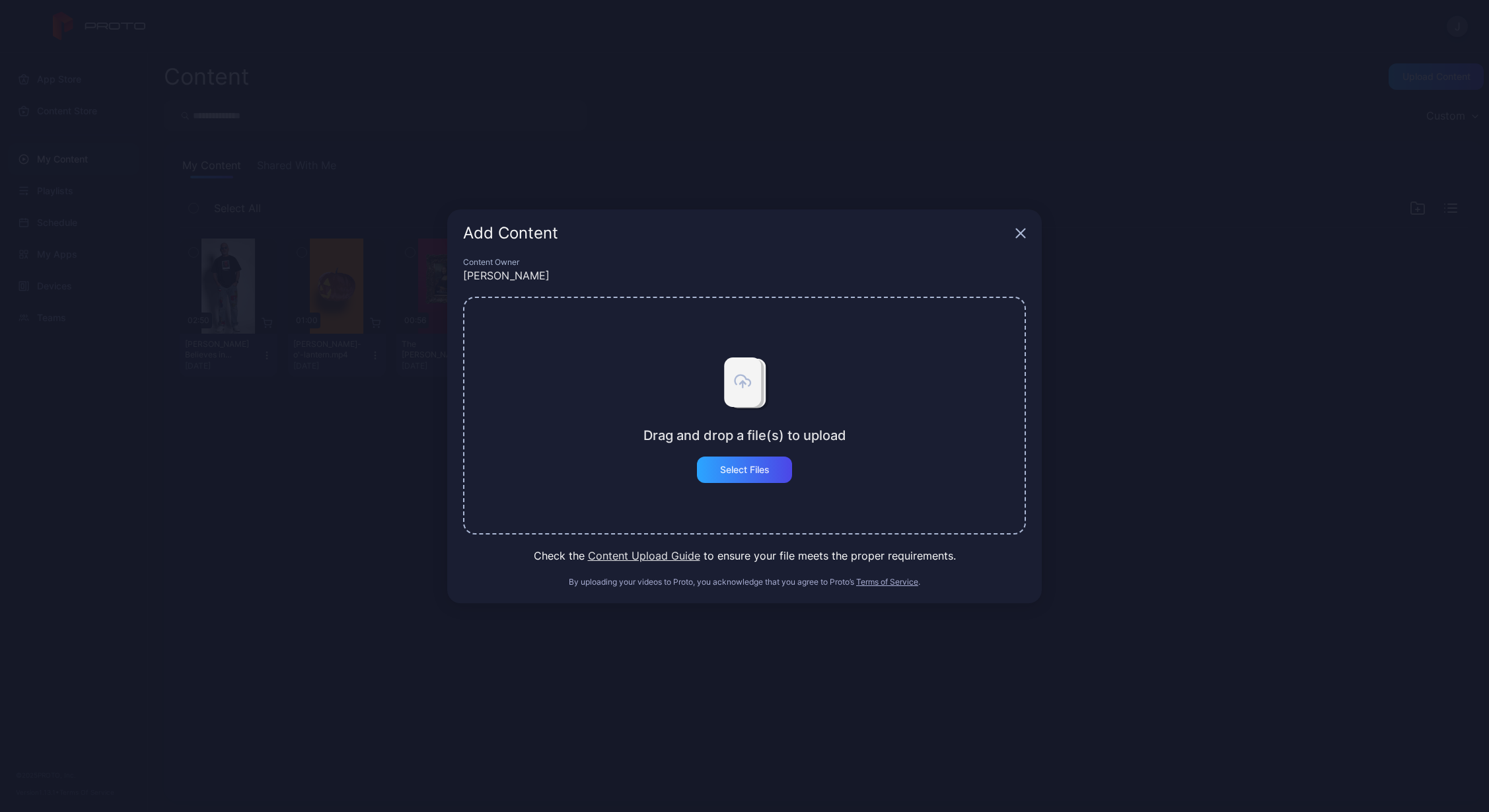
click at [623, 554] on button "Content Upload Guide" at bounding box center [643, 555] width 112 height 16
